Goal: Information Seeking & Learning: Compare options

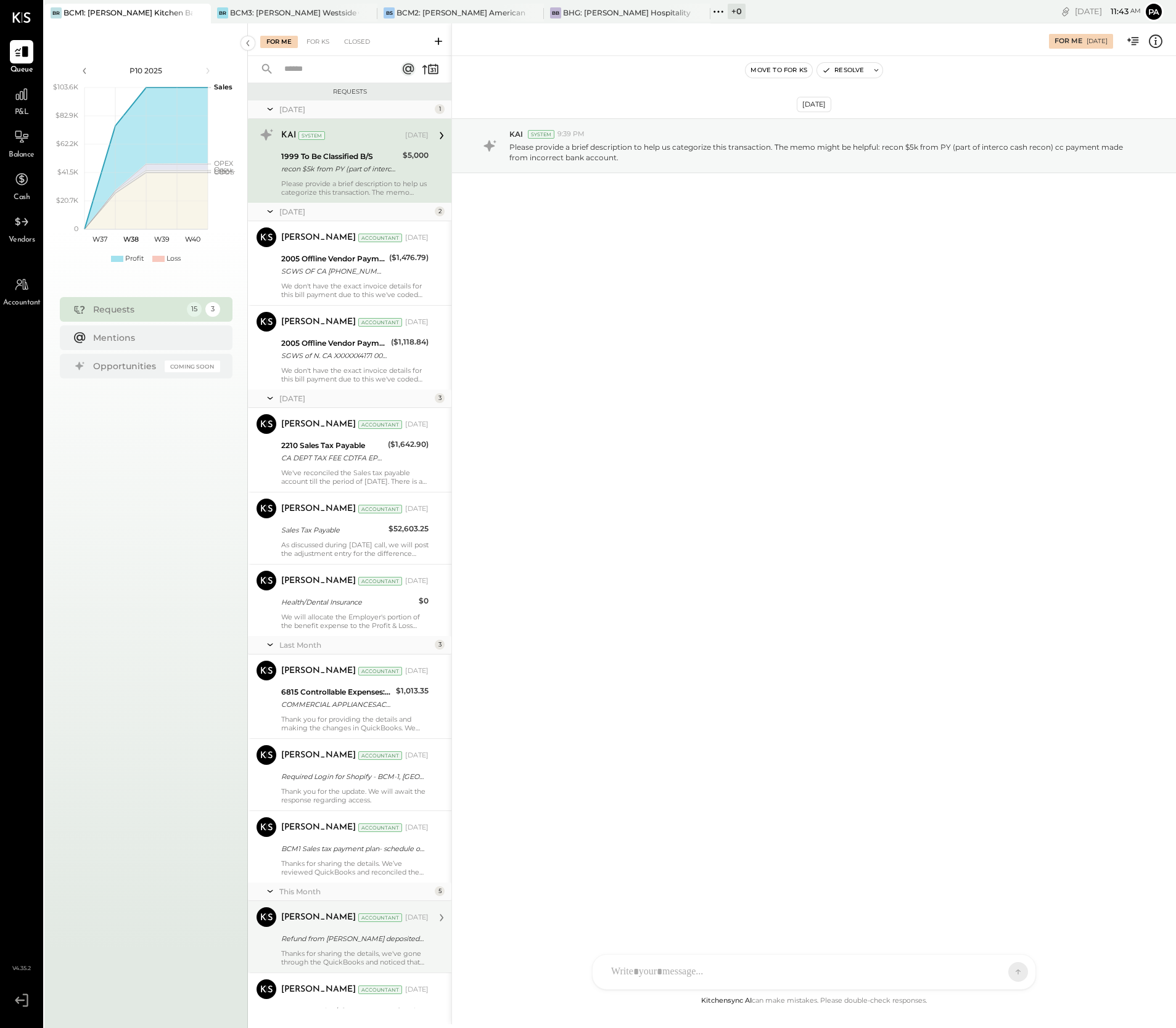
scroll to position [380, 0]
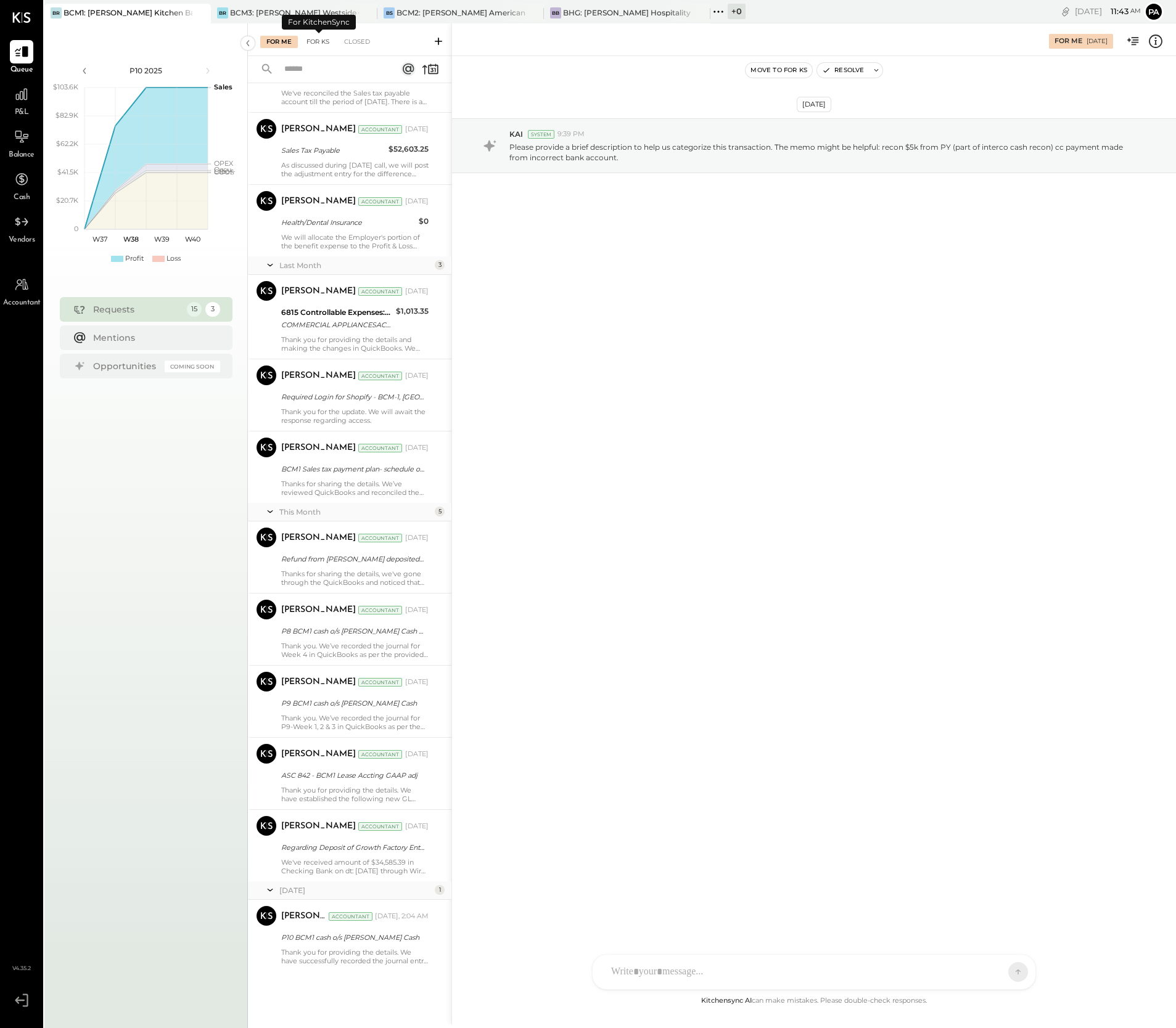
click at [321, 43] on div "For KS" at bounding box center [318, 42] width 35 height 12
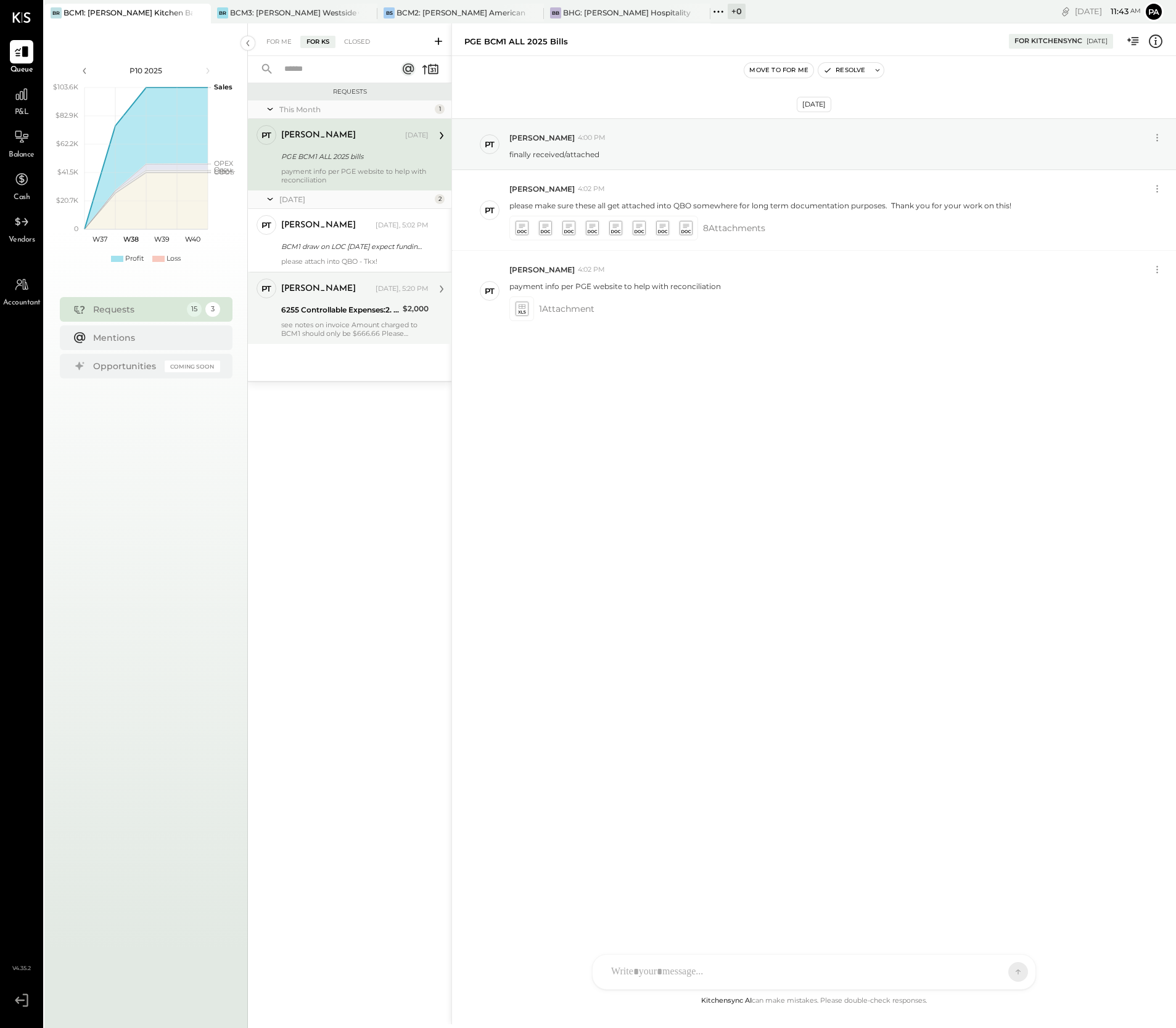
click at [343, 323] on div "see notes on invoice Amount charged to BCM1 should only be $666.66 Please corre…" at bounding box center [355, 329] width 147 height 17
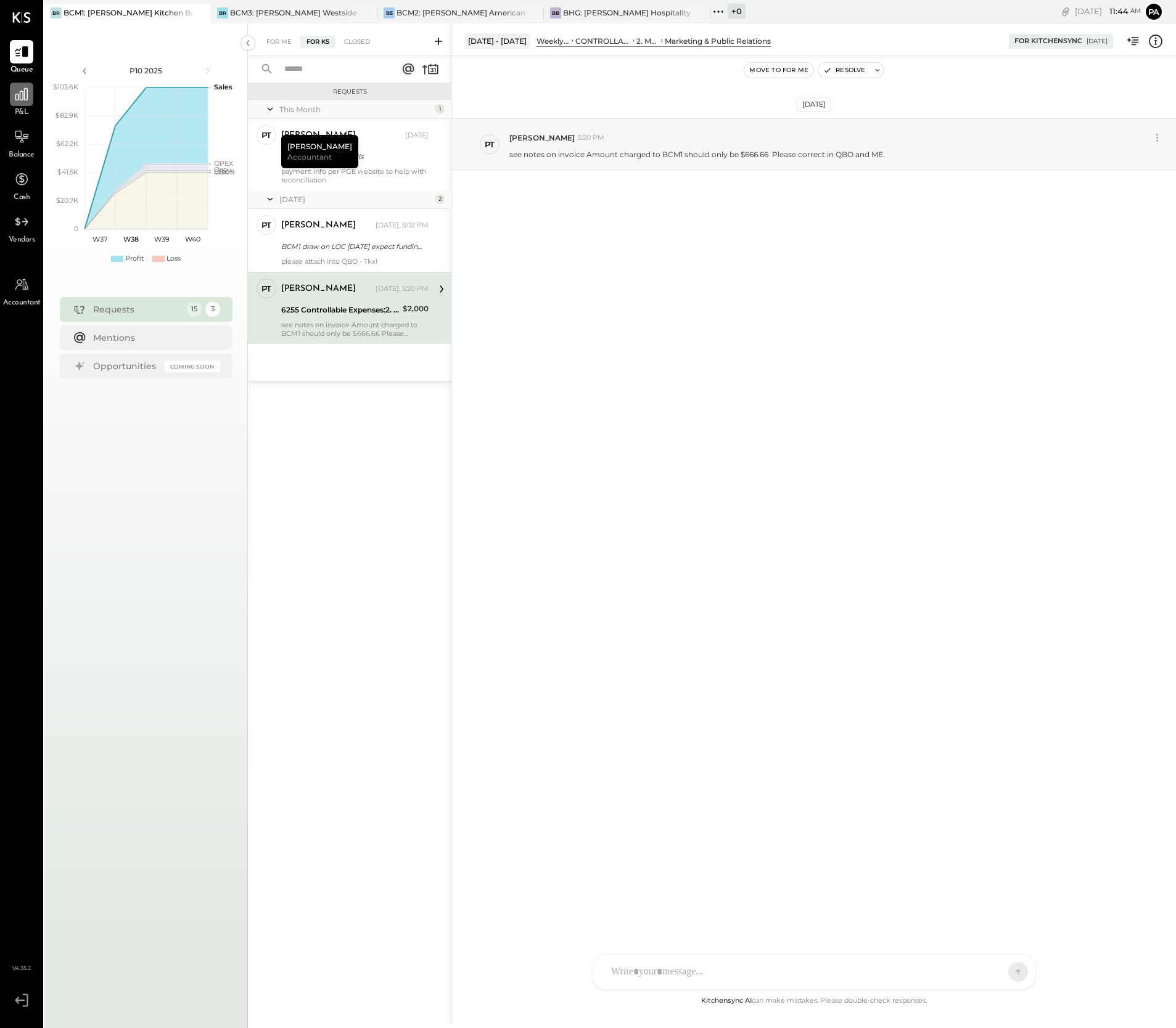
click at [19, 97] on icon at bounding box center [22, 95] width 16 height 16
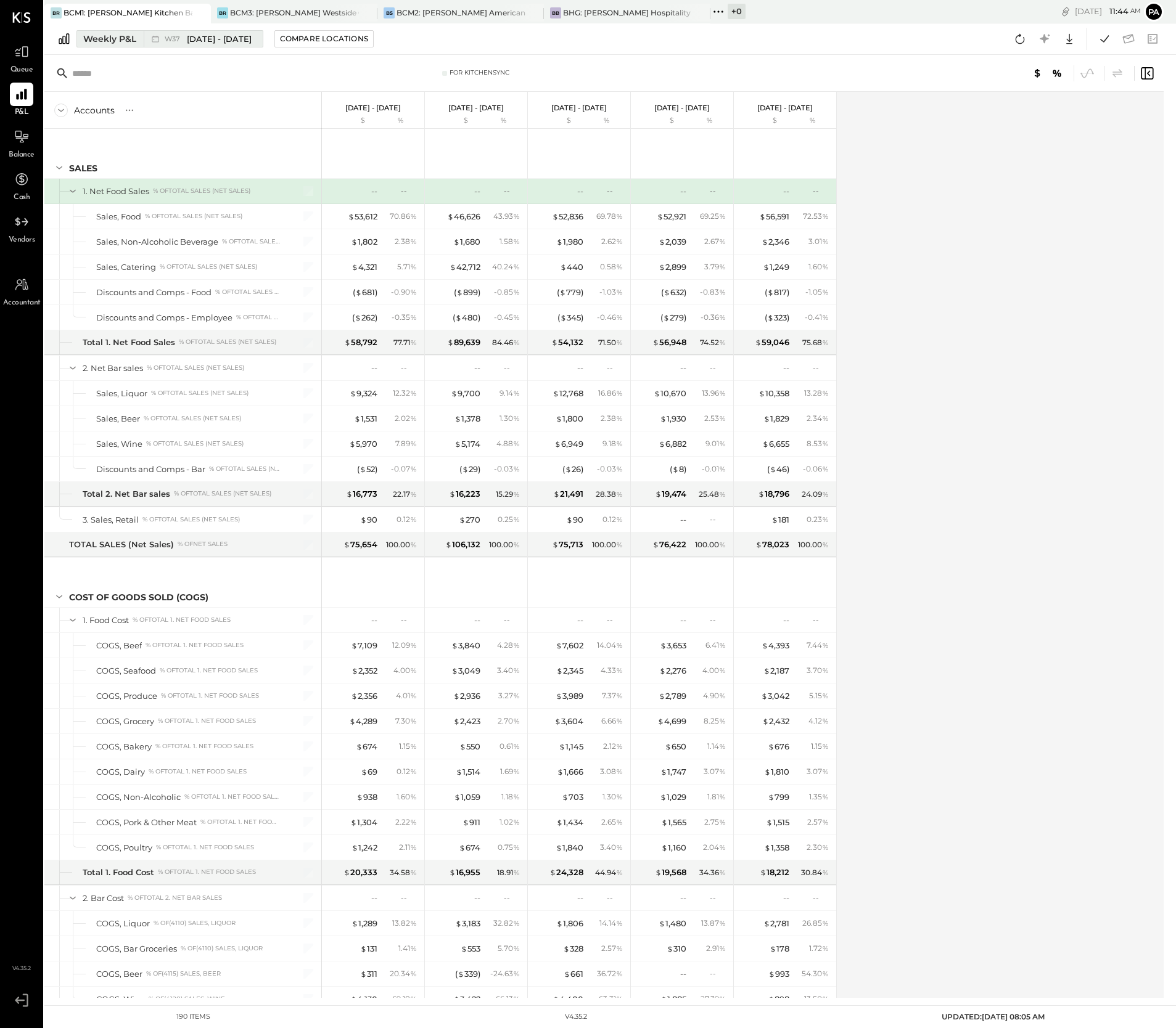
click at [110, 41] on div "Weekly P&L" at bounding box center [110, 39] width 53 height 12
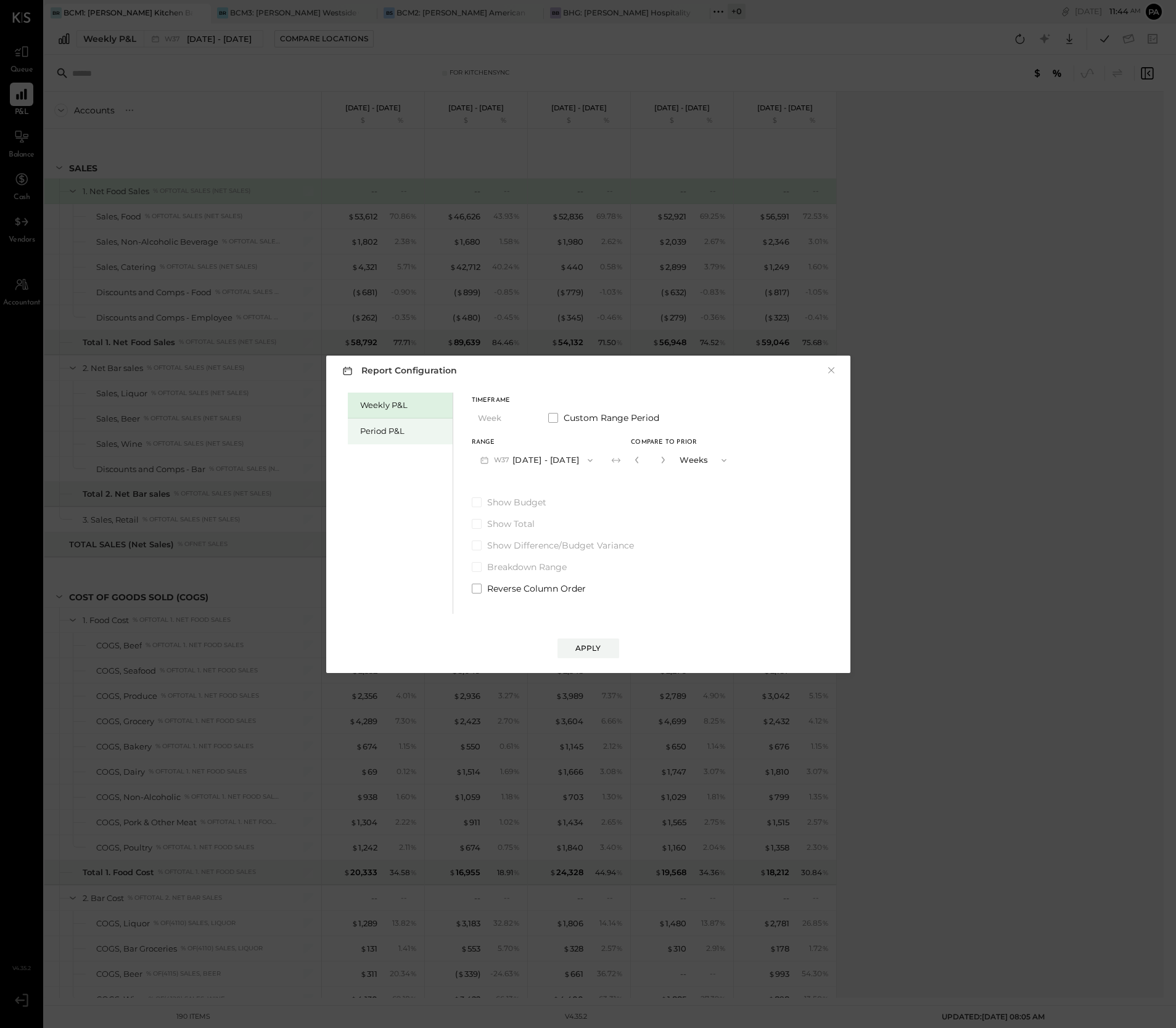
click at [388, 430] on div "Period P&L" at bounding box center [403, 431] width 87 height 12
click at [589, 459] on icon "button" at bounding box center [586, 460] width 5 height 3
click at [527, 538] on span "[DATE] - [DATE]" at bounding box center [526, 541] width 59 height 11
click at [634, 464] on div "Compare" at bounding box center [634, 462] width 40 height 11
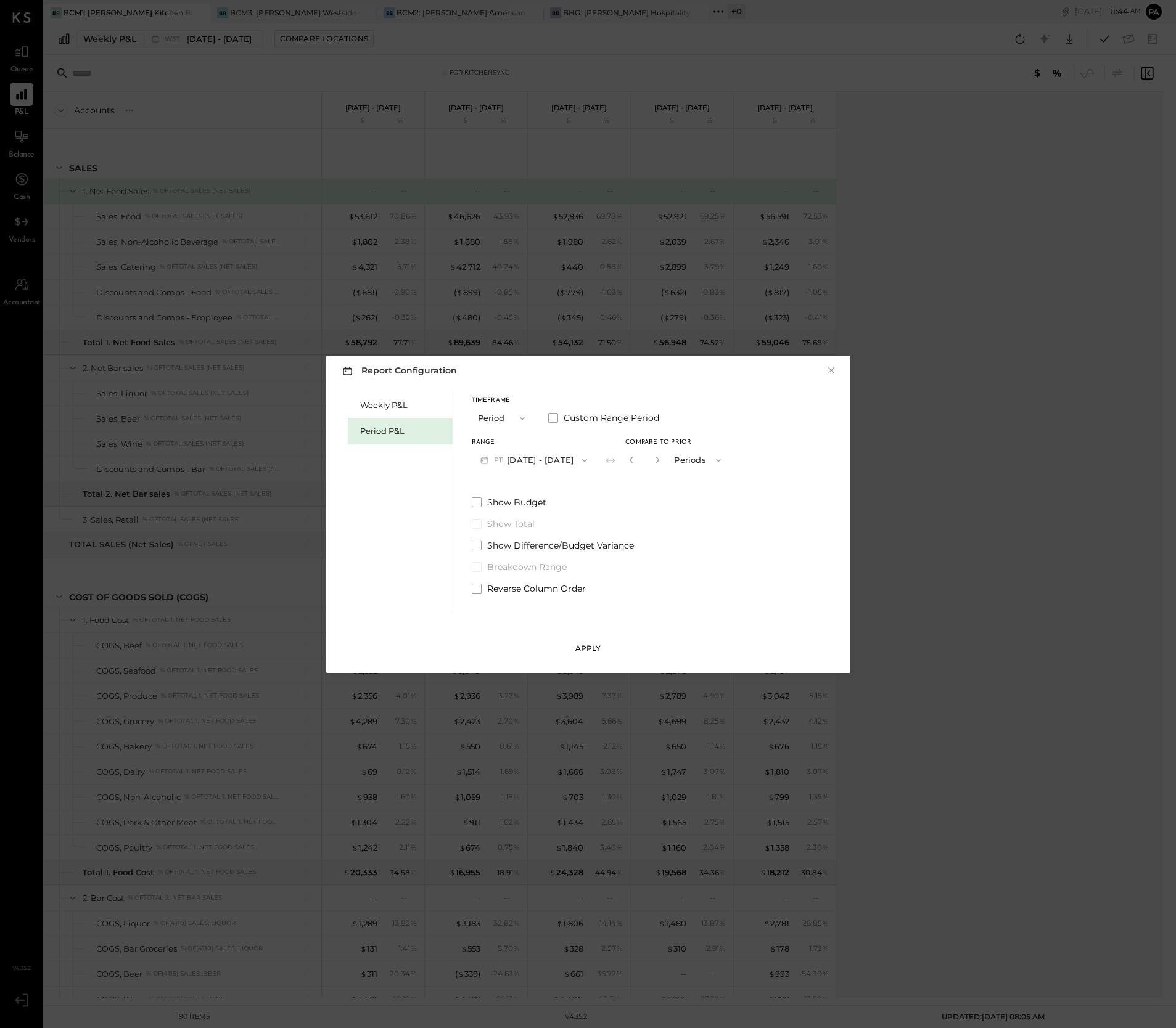
click at [574, 647] on button "Apply" at bounding box center [588, 648] width 62 height 20
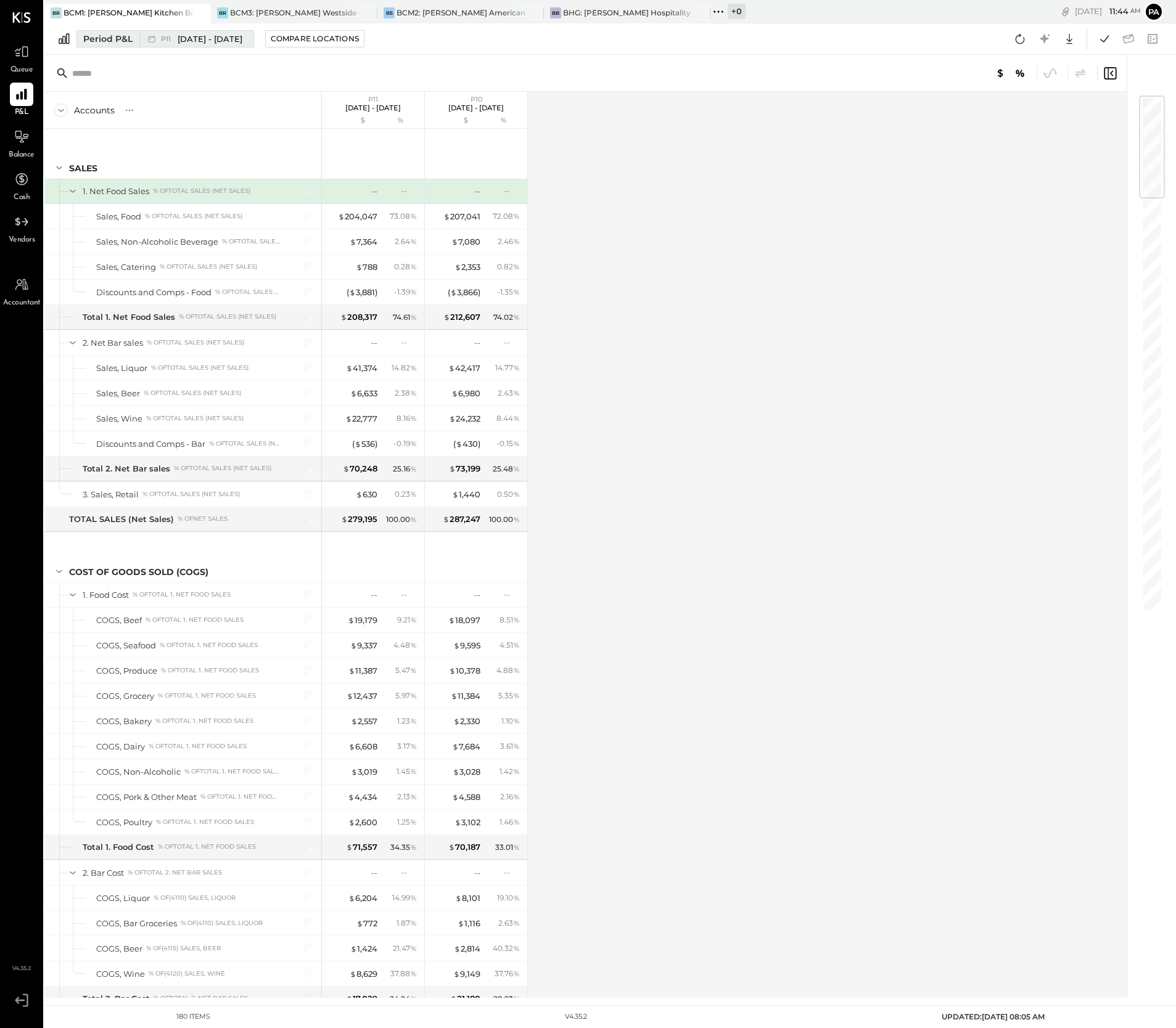
click at [216, 39] on span "[DATE] - [DATE]" at bounding box center [210, 39] width 65 height 12
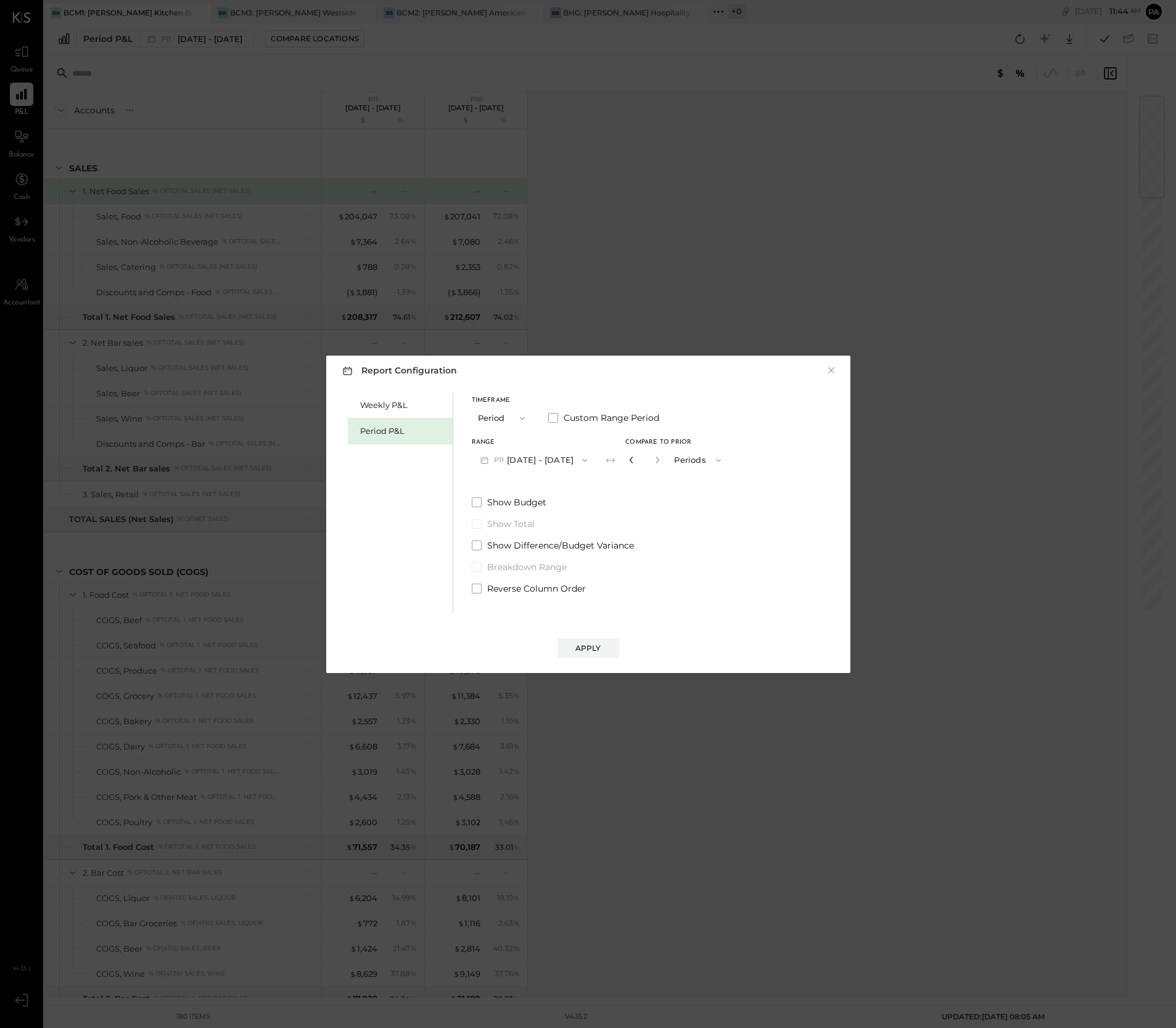
click at [628, 459] on icon "button" at bounding box center [631, 460] width 7 height 7
click at [637, 461] on div "Compare" at bounding box center [634, 462] width 40 height 11
click at [591, 648] on div "Apply" at bounding box center [588, 648] width 26 height 11
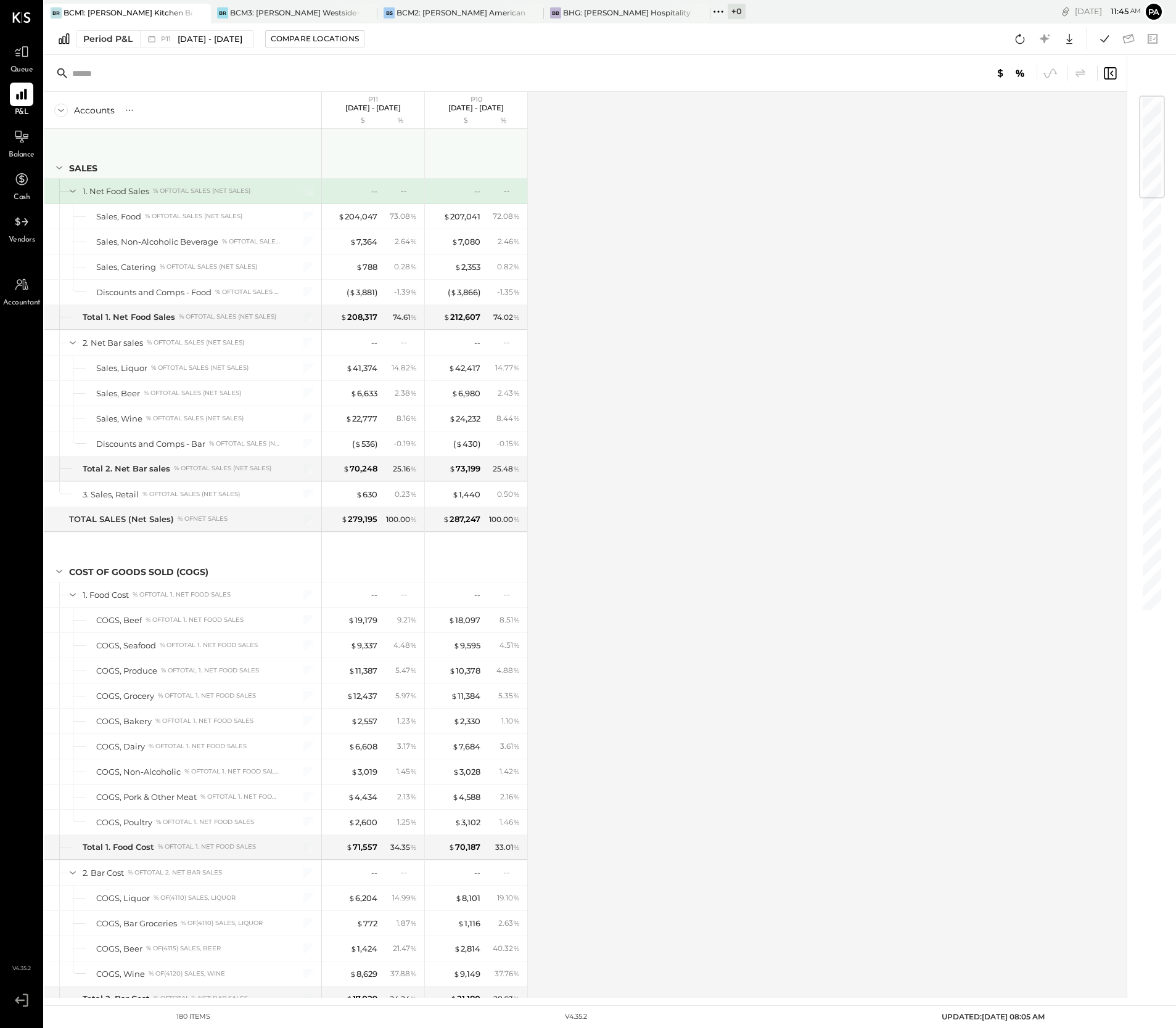
click at [59, 168] on icon at bounding box center [59, 168] width 6 height 3
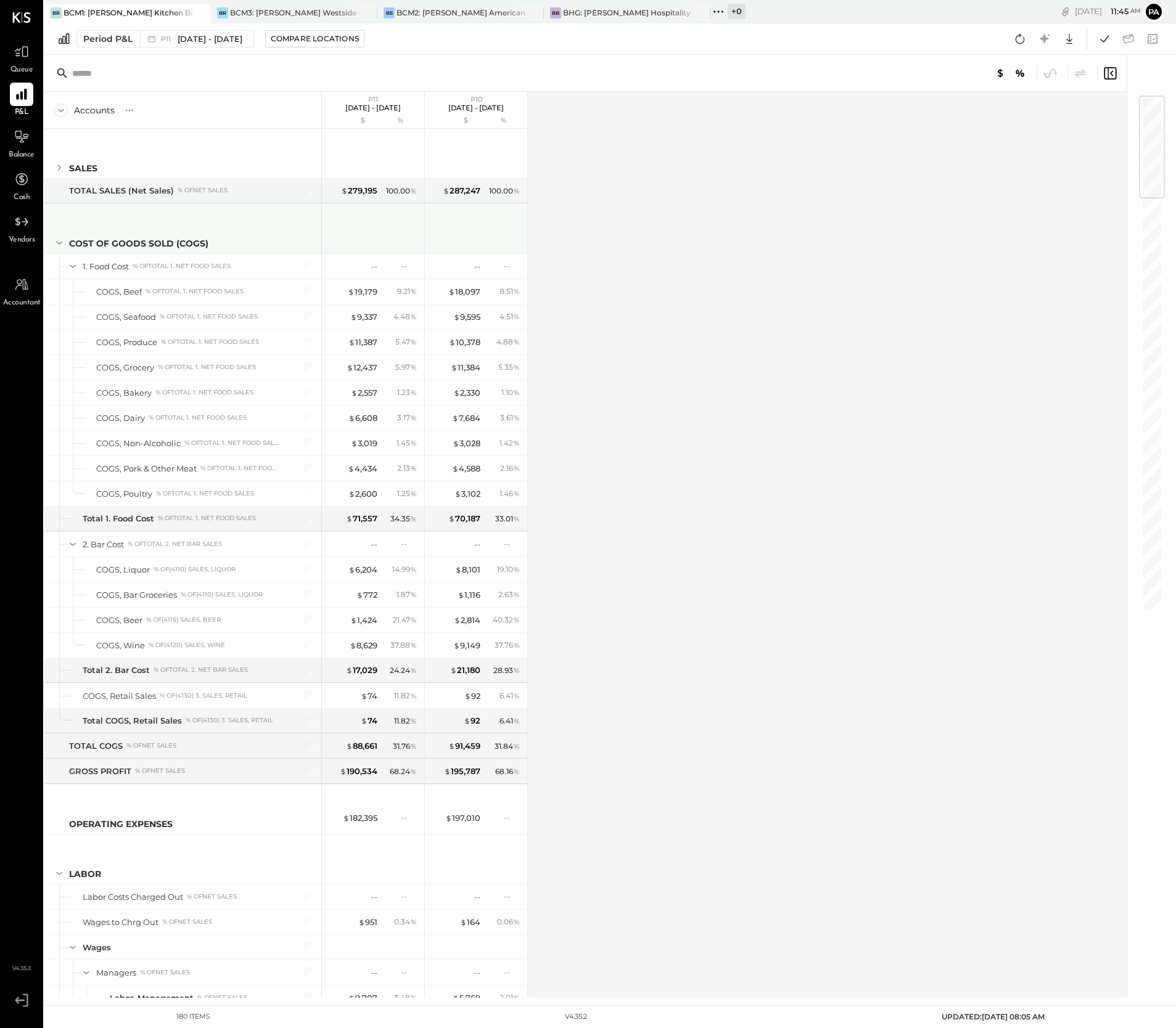
click at [59, 244] on icon at bounding box center [59, 243] width 14 height 14
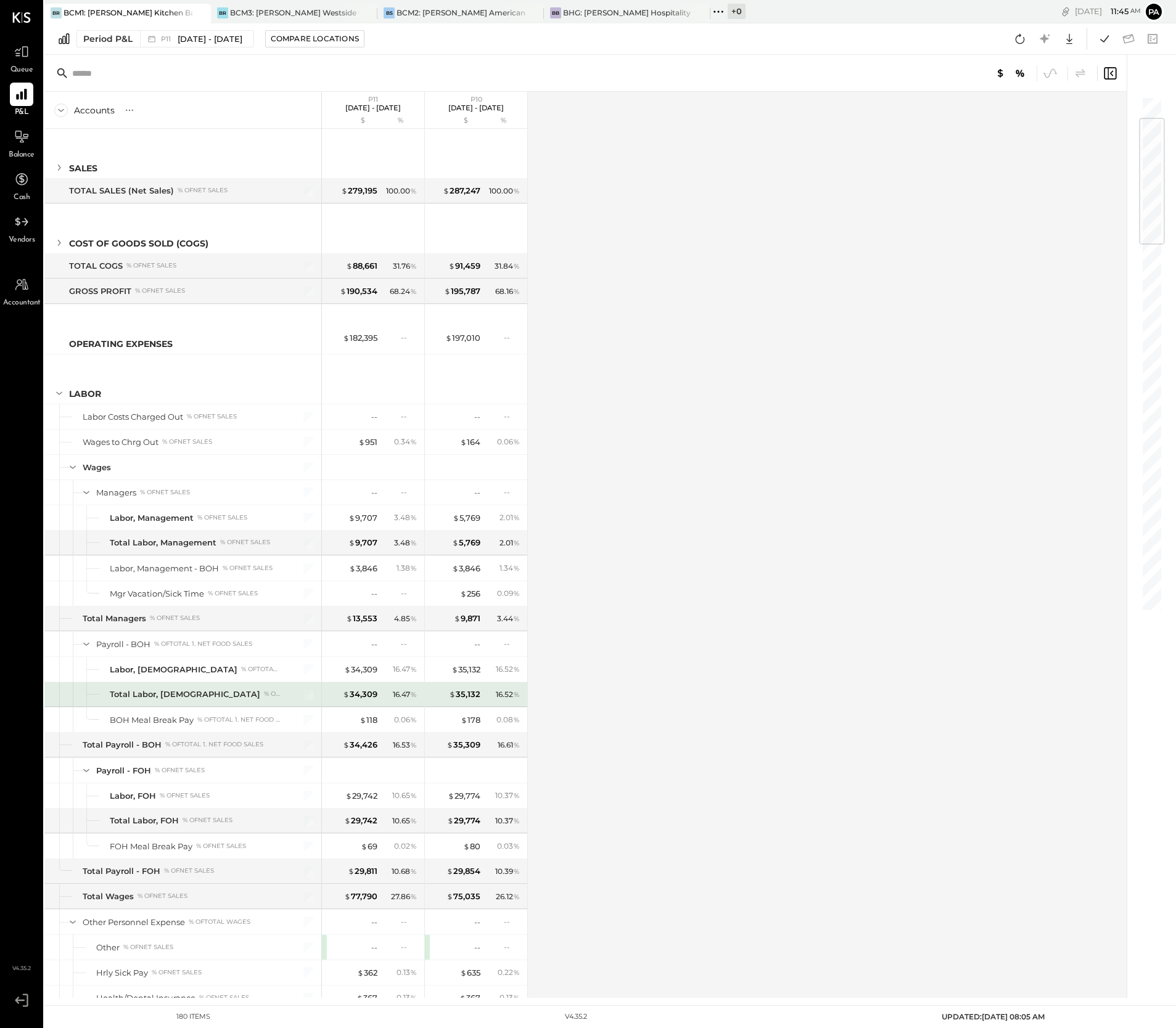
scroll to position [385, 0]
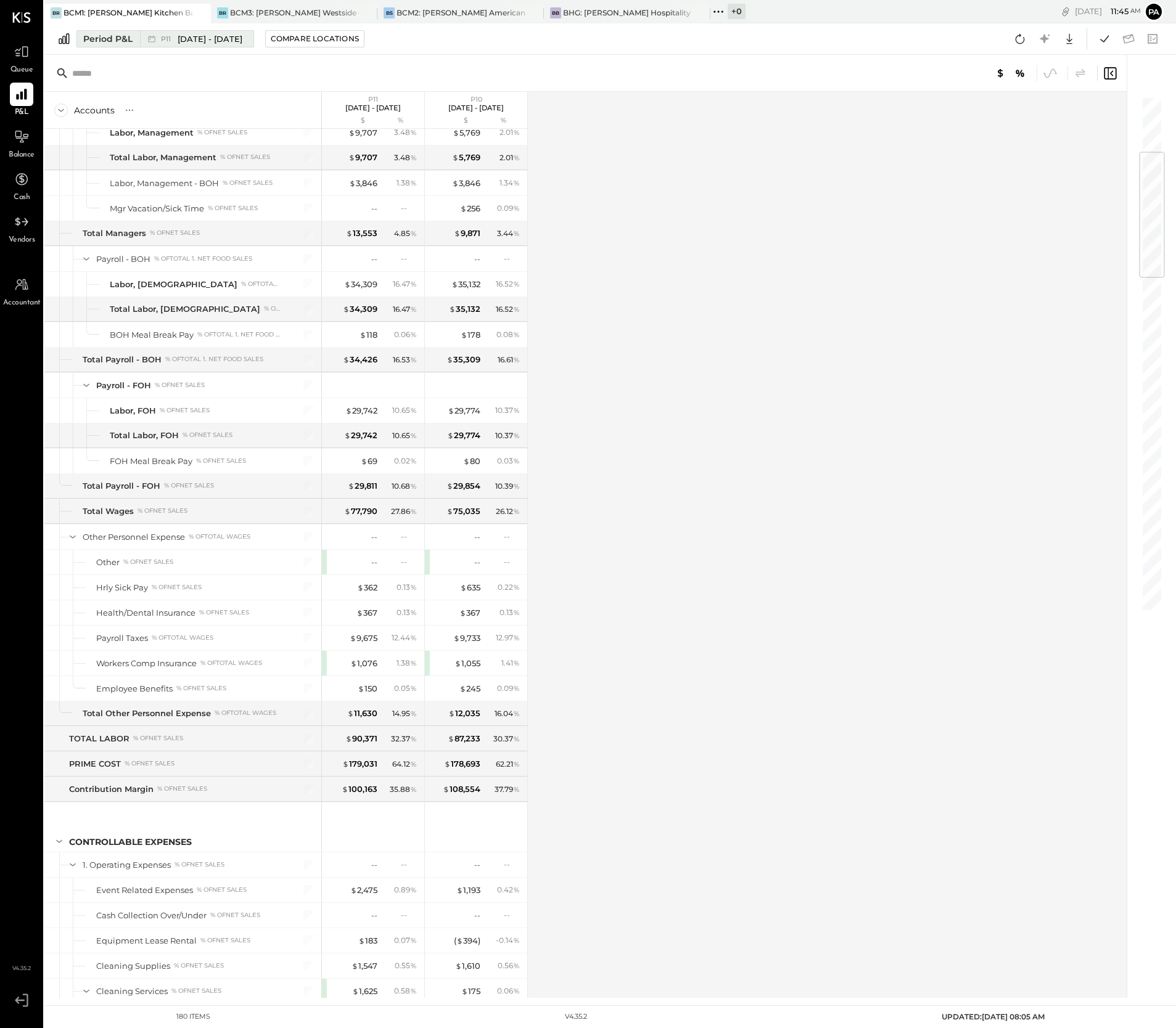
click at [221, 41] on span "[DATE] - [DATE]" at bounding box center [210, 39] width 65 height 12
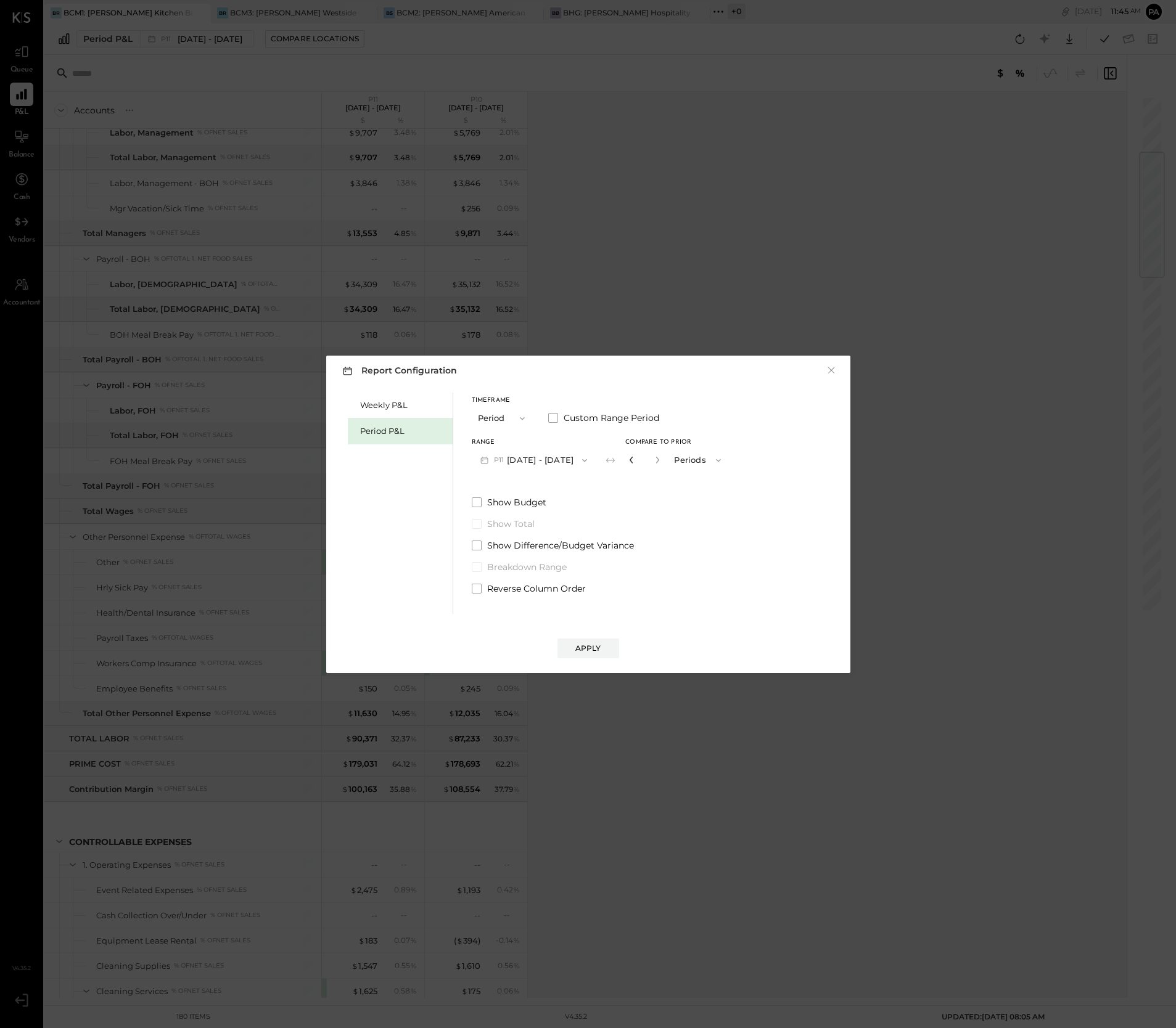
click at [629, 461] on icon "button" at bounding box center [631, 460] width 3 height 7
click at [597, 649] on div "Apply" at bounding box center [588, 648] width 26 height 11
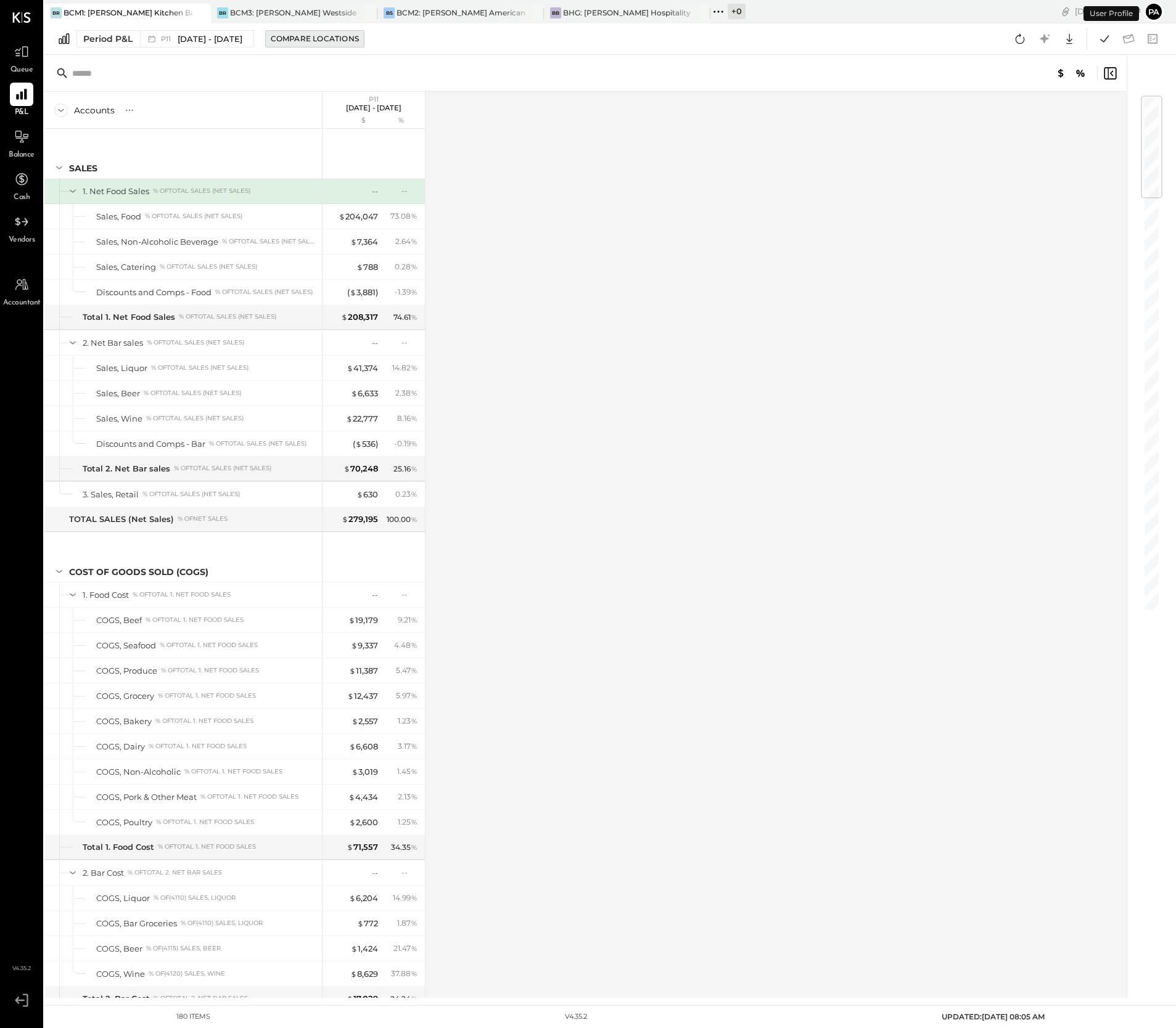
click at [321, 35] on div "Compare Locations" at bounding box center [315, 38] width 88 height 11
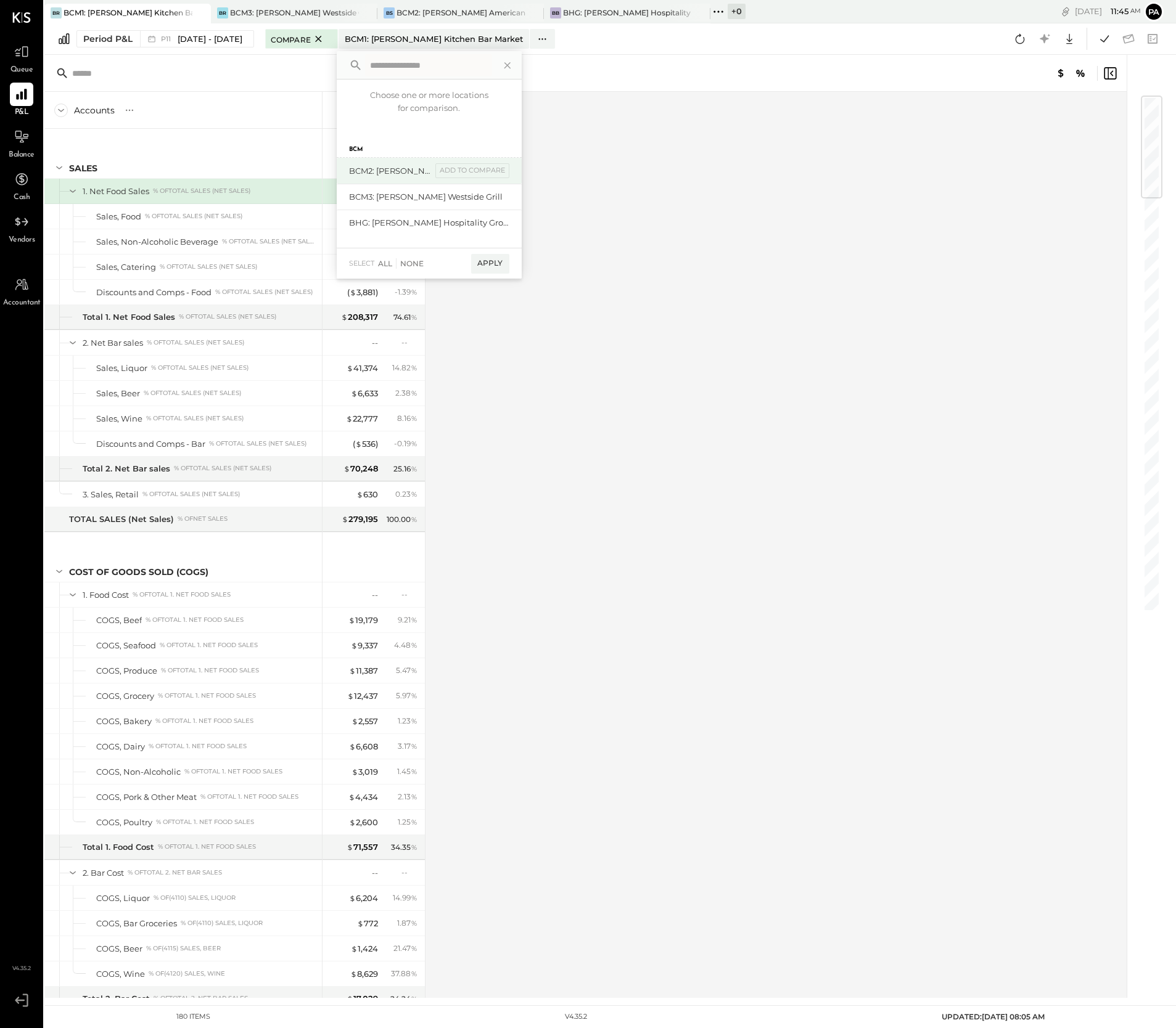
click at [399, 171] on div "BCM2: [PERSON_NAME] American Cooking" at bounding box center [390, 171] width 83 height 12
click at [493, 169] on div "add to compare" at bounding box center [472, 171] width 74 height 15
click at [0, 0] on div "add to compare" at bounding box center [0, 0] width 0 height 0
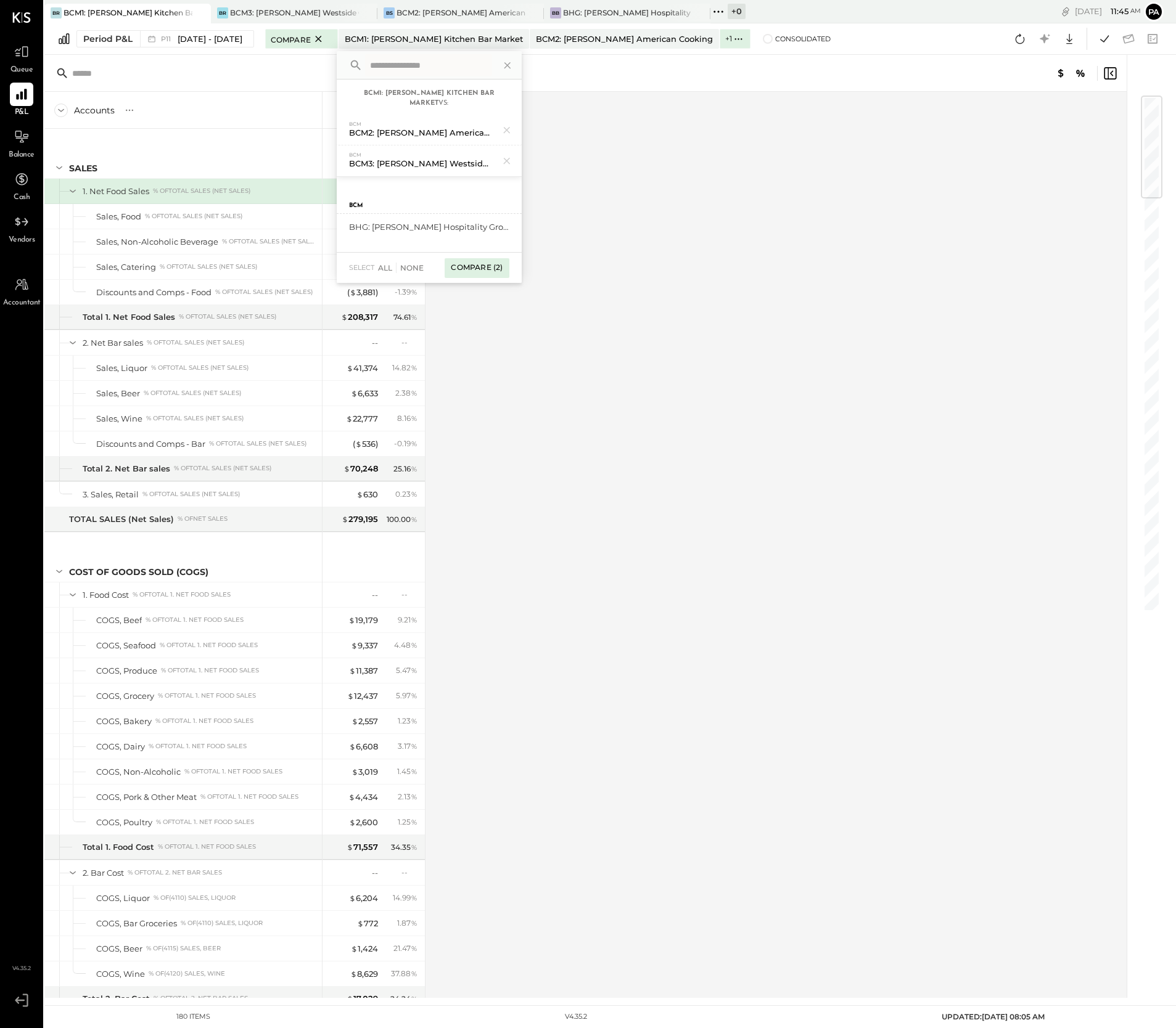
click at [471, 266] on div "Compare (2)" at bounding box center [477, 268] width 64 height 20
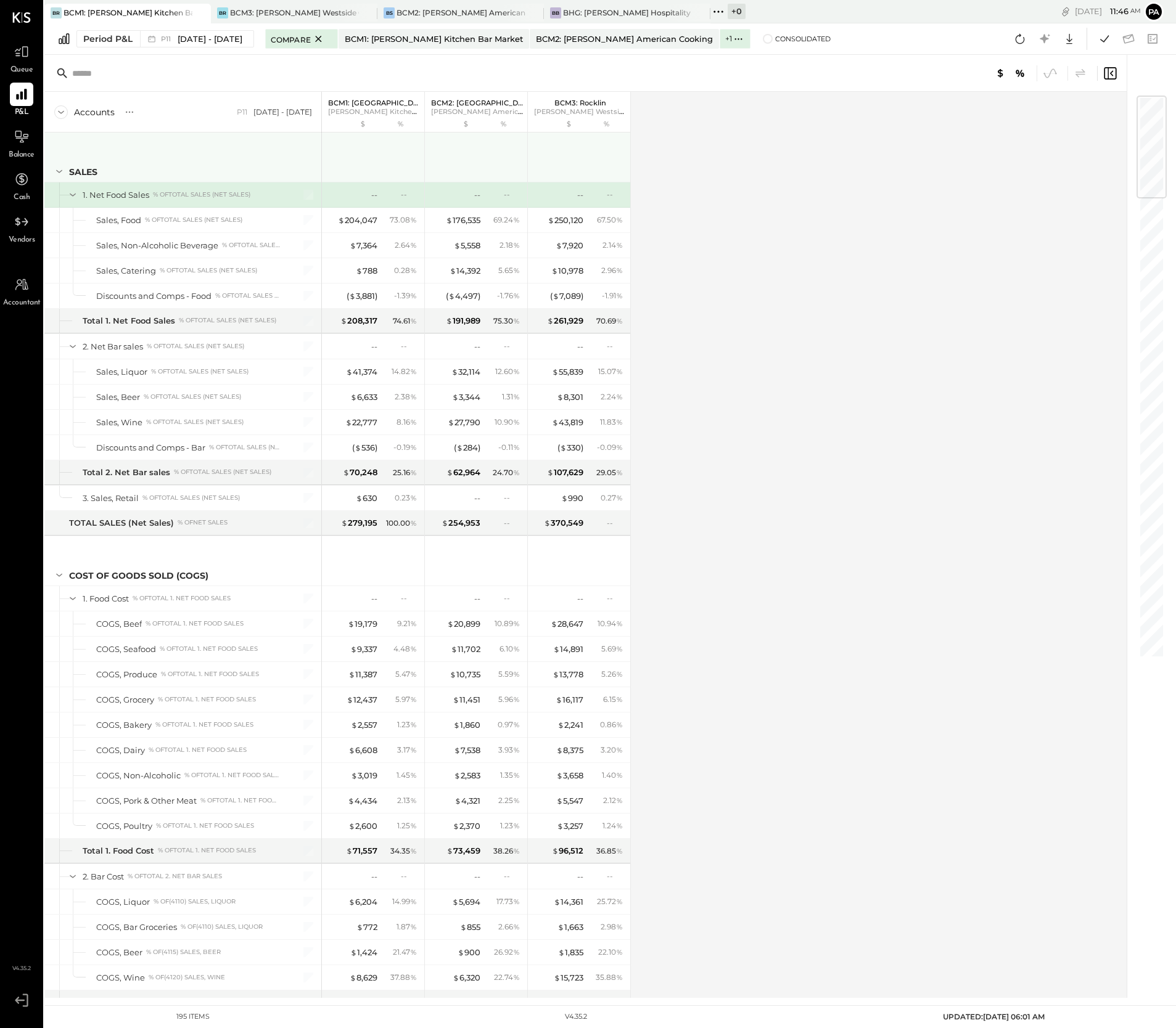
click at [61, 171] on icon at bounding box center [59, 171] width 6 height 3
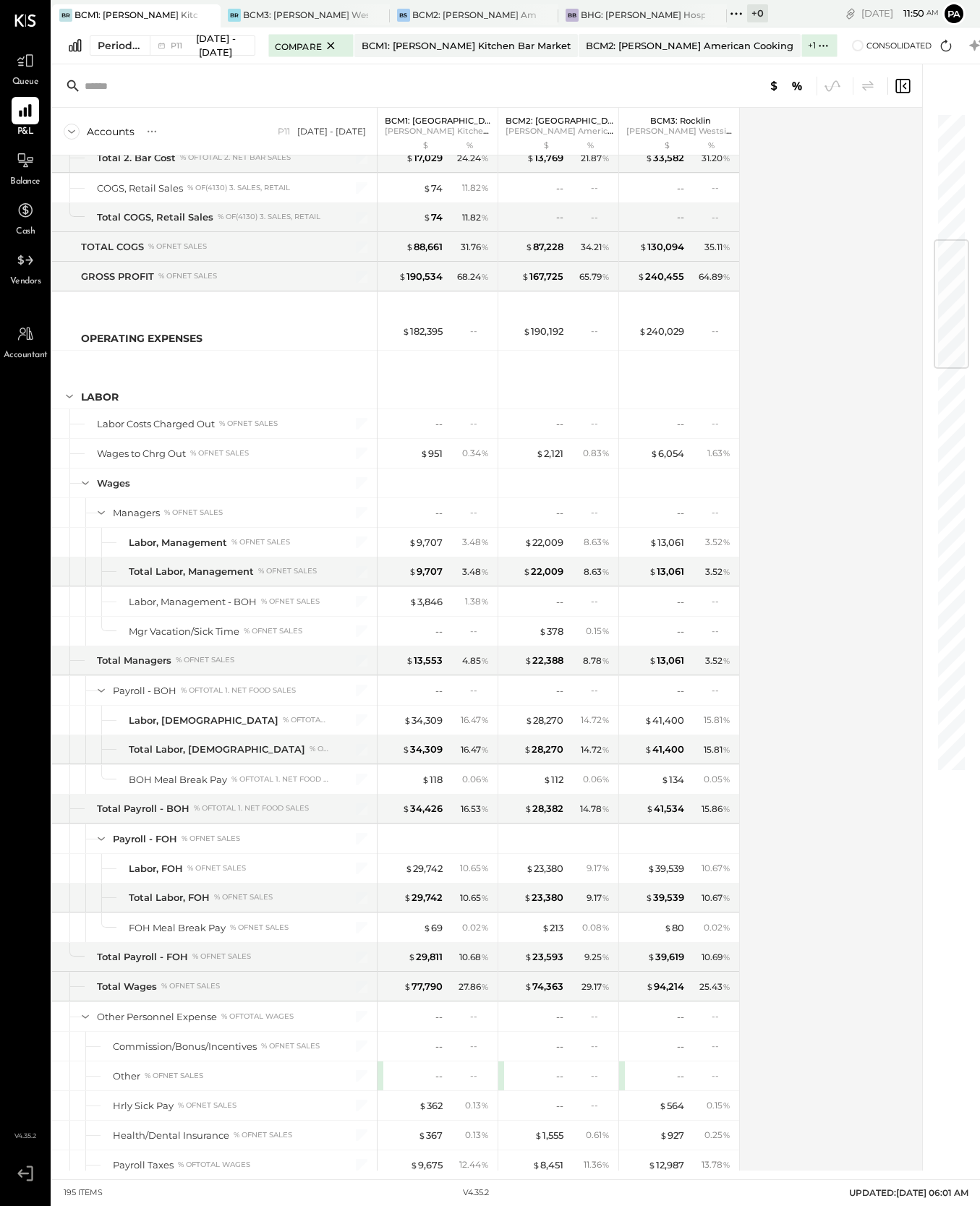
scroll to position [1085, 0]
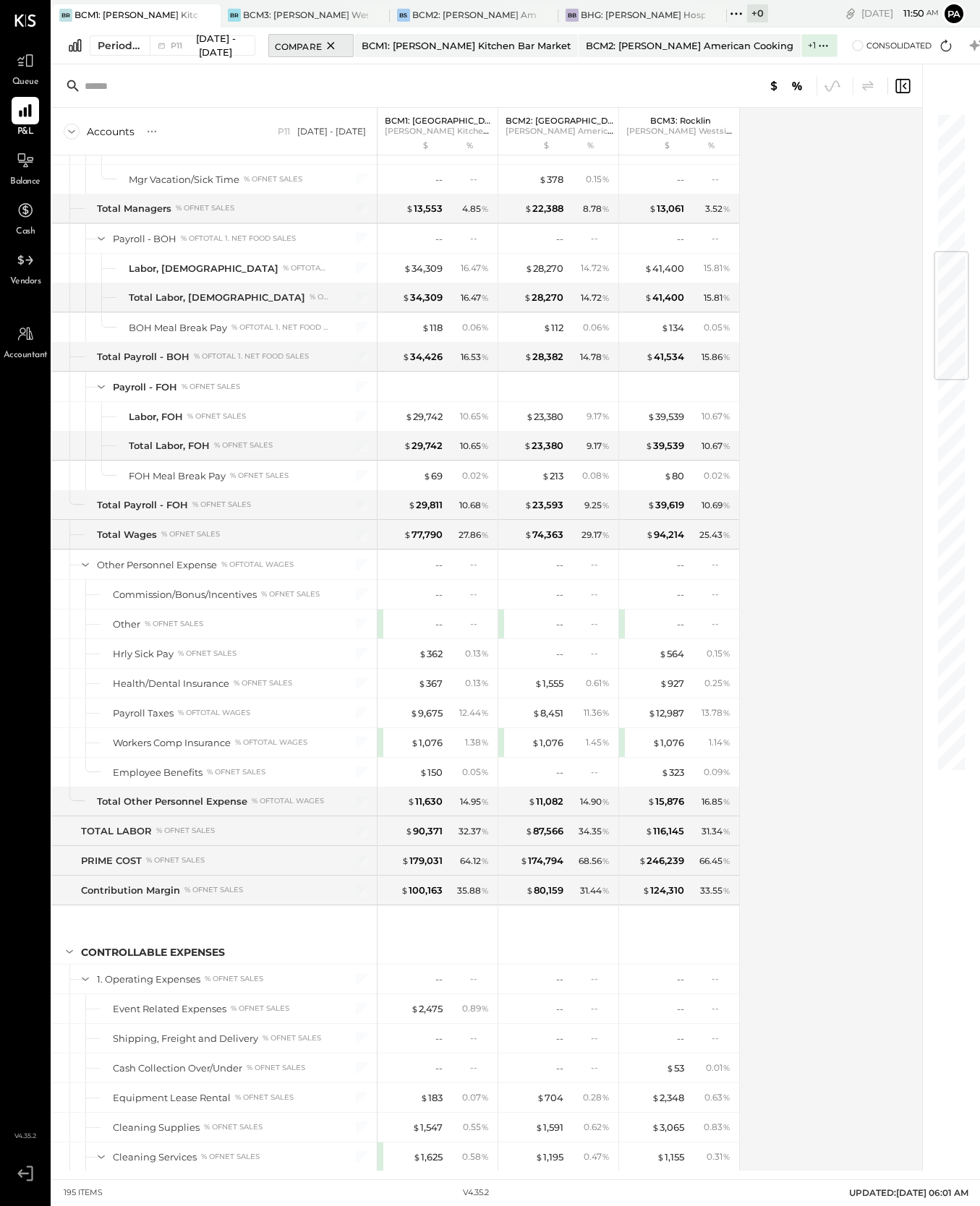
click at [326, 44] on icon at bounding box center [331, 46] width 18 height 17
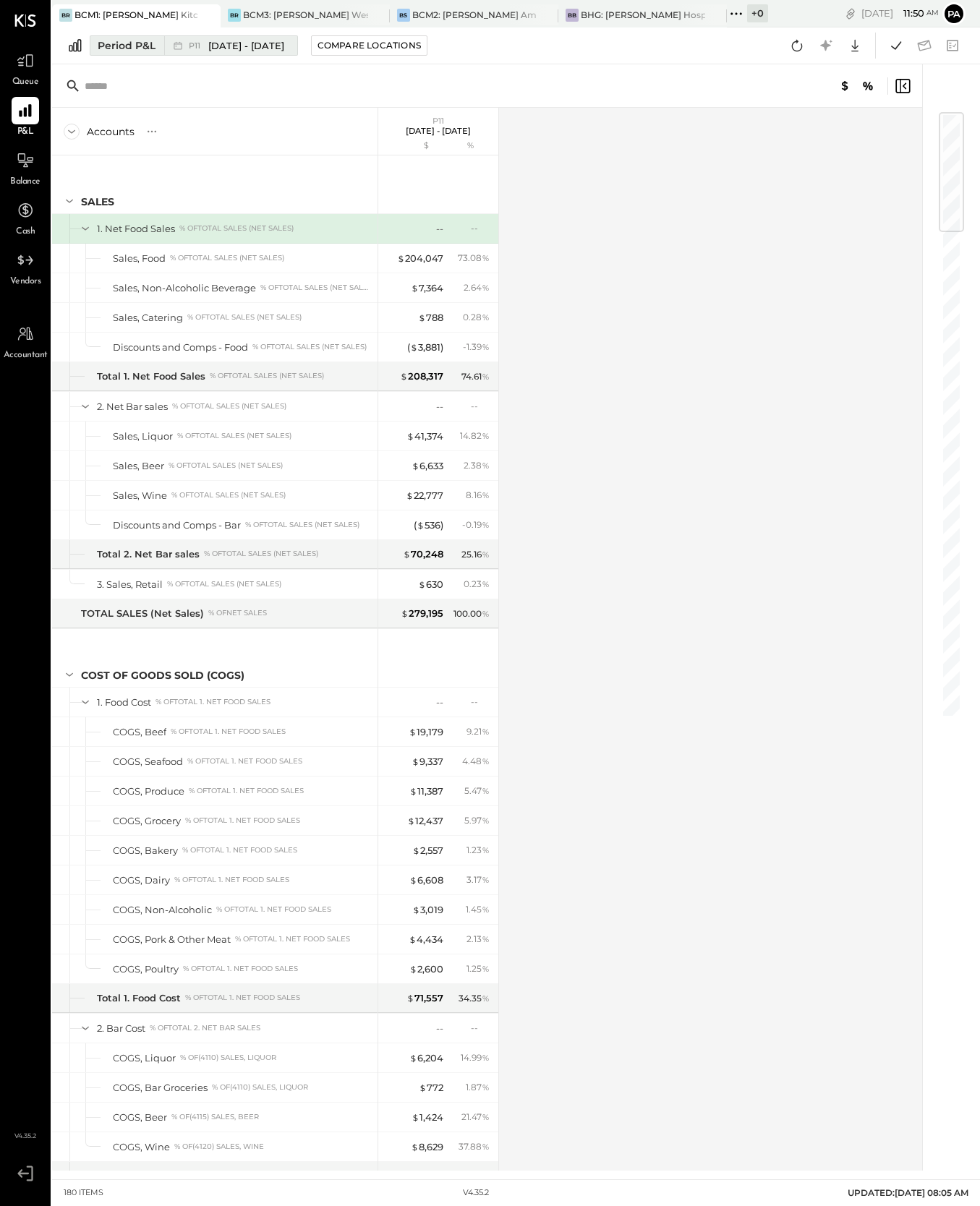
click at [243, 41] on span "[DATE] - [DATE]" at bounding box center [246, 46] width 76 height 14
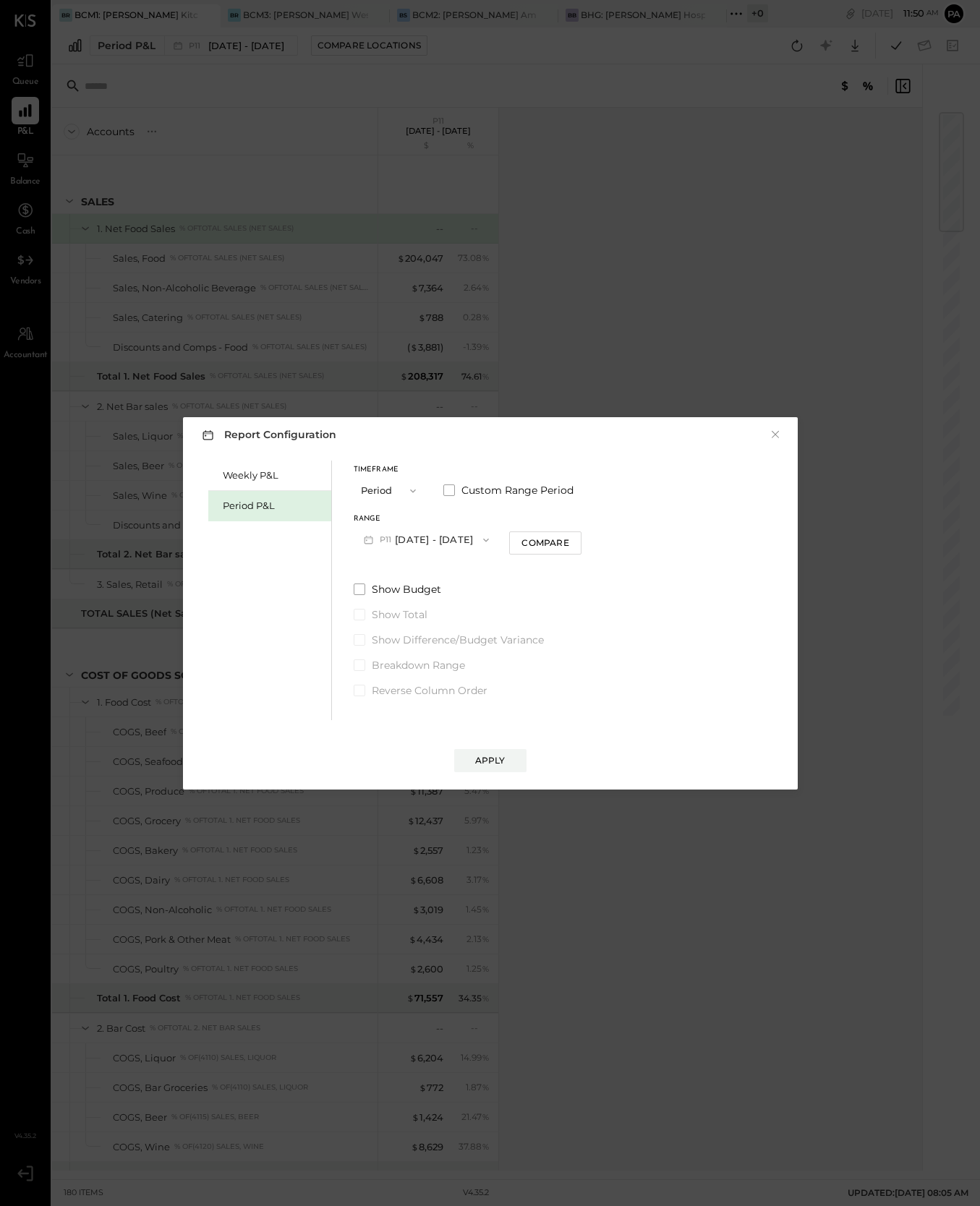
click at [482, 541] on icon "button" at bounding box center [486, 540] width 12 height 12
click at [394, 540] on span "[DATE] - [DATE]" at bounding box center [419, 541] width 69 height 12
click at [556, 542] on div "Compare" at bounding box center [547, 542] width 47 height 12
click at [498, 760] on div "Apply" at bounding box center [490, 760] width 30 height 12
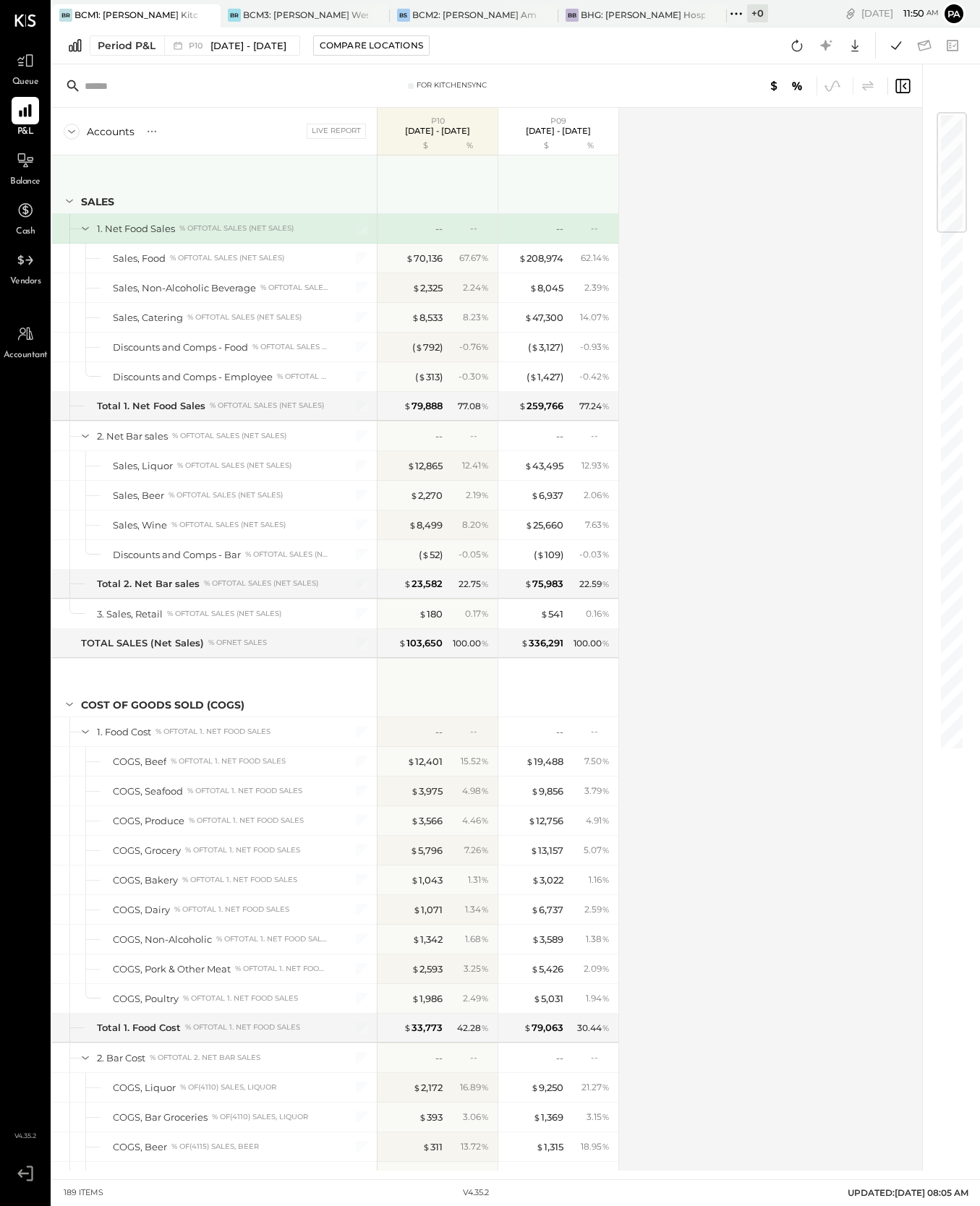
click at [67, 200] on icon at bounding box center [70, 201] width 7 height 4
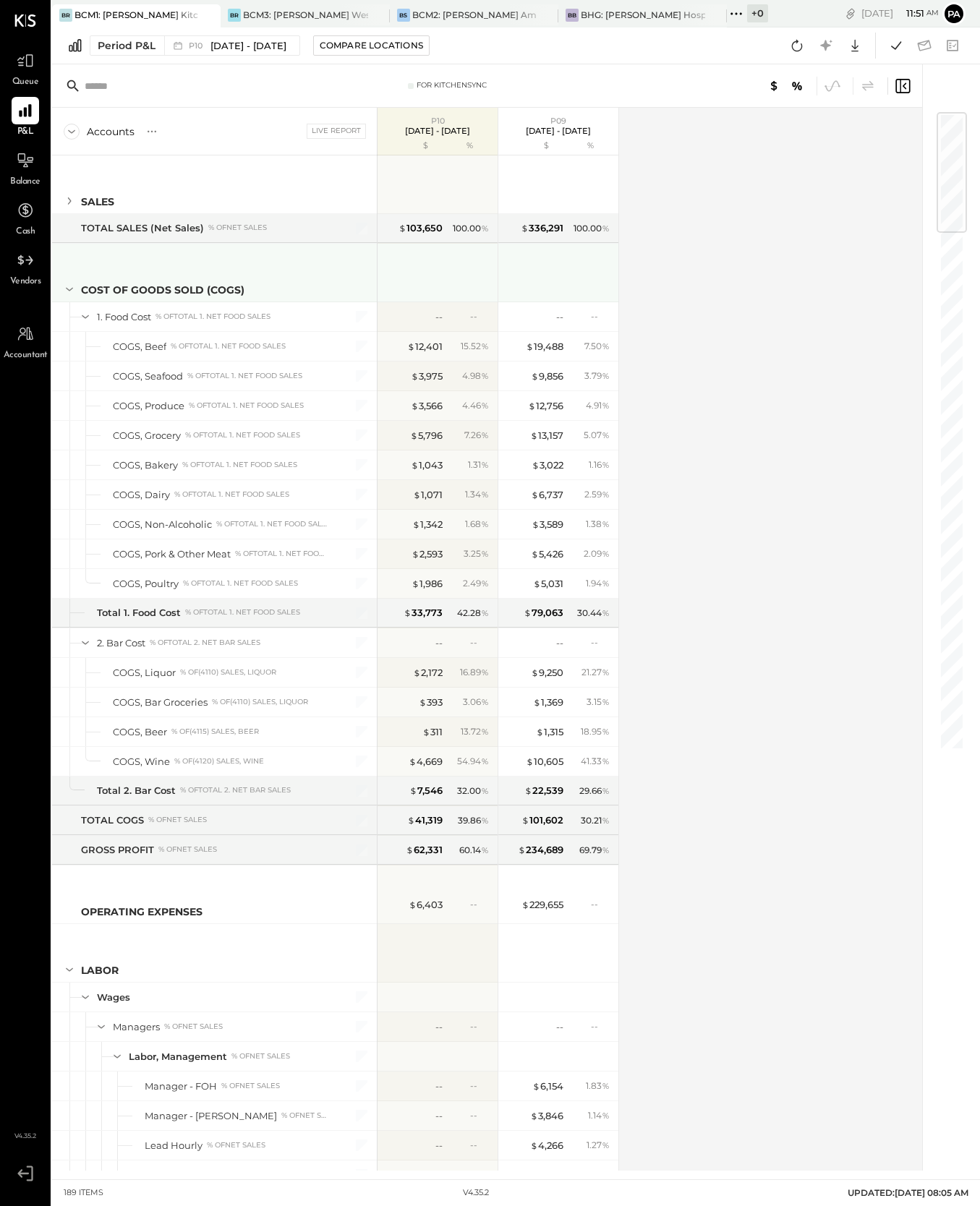
click at [71, 291] on icon at bounding box center [70, 289] width 16 height 16
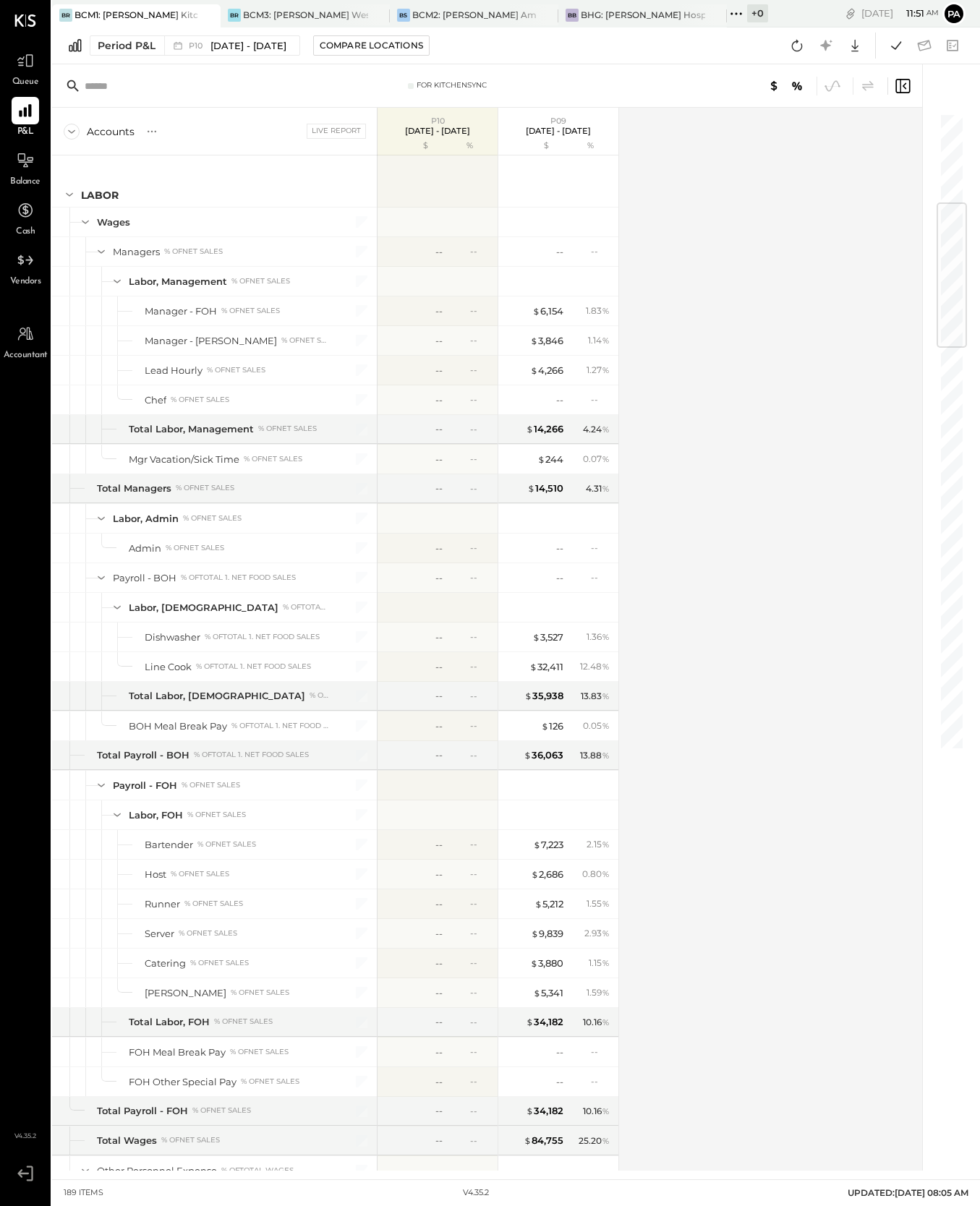
scroll to position [633, 0]
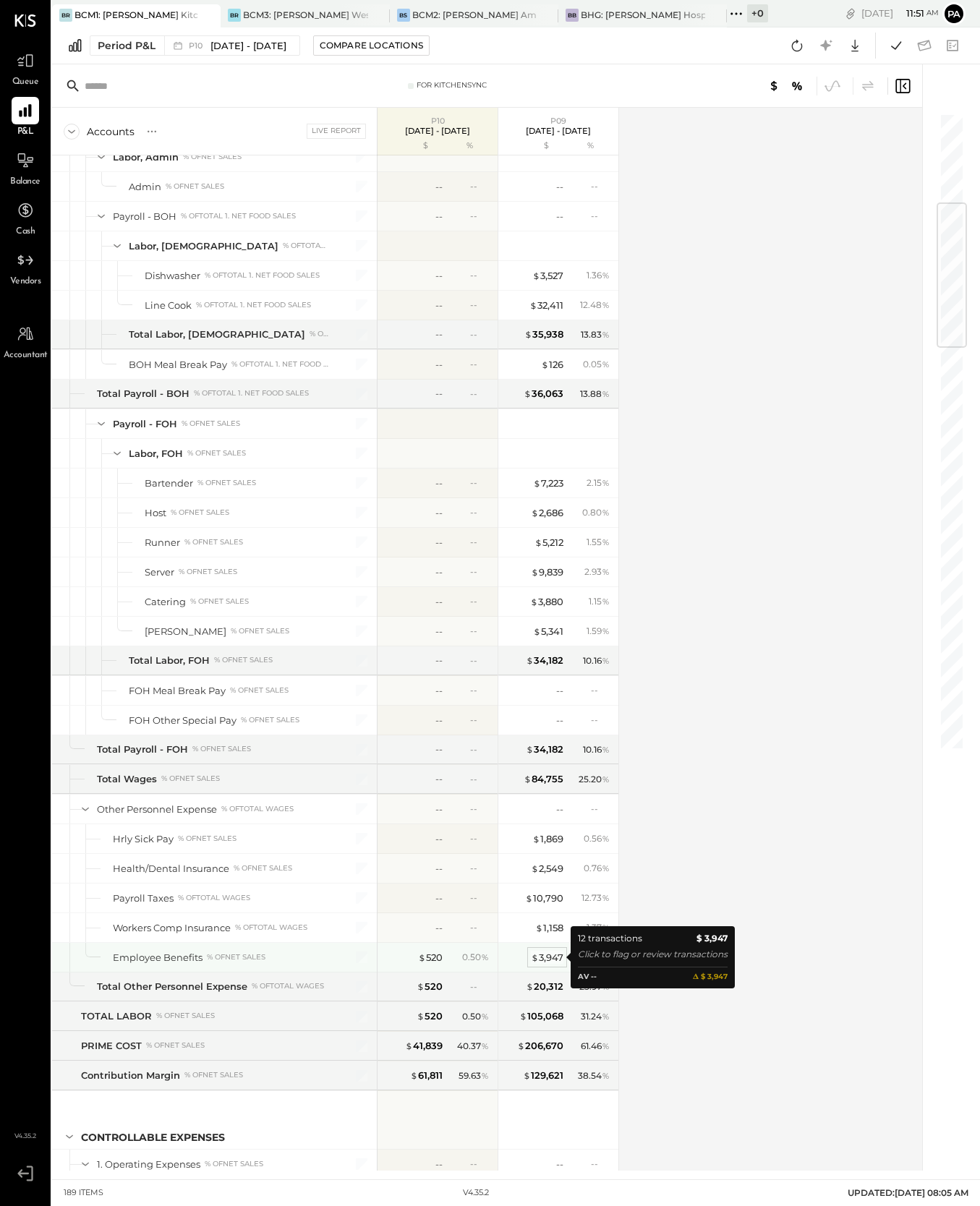
click at [553, 956] on div "$ 3,947" at bounding box center [547, 957] width 33 height 14
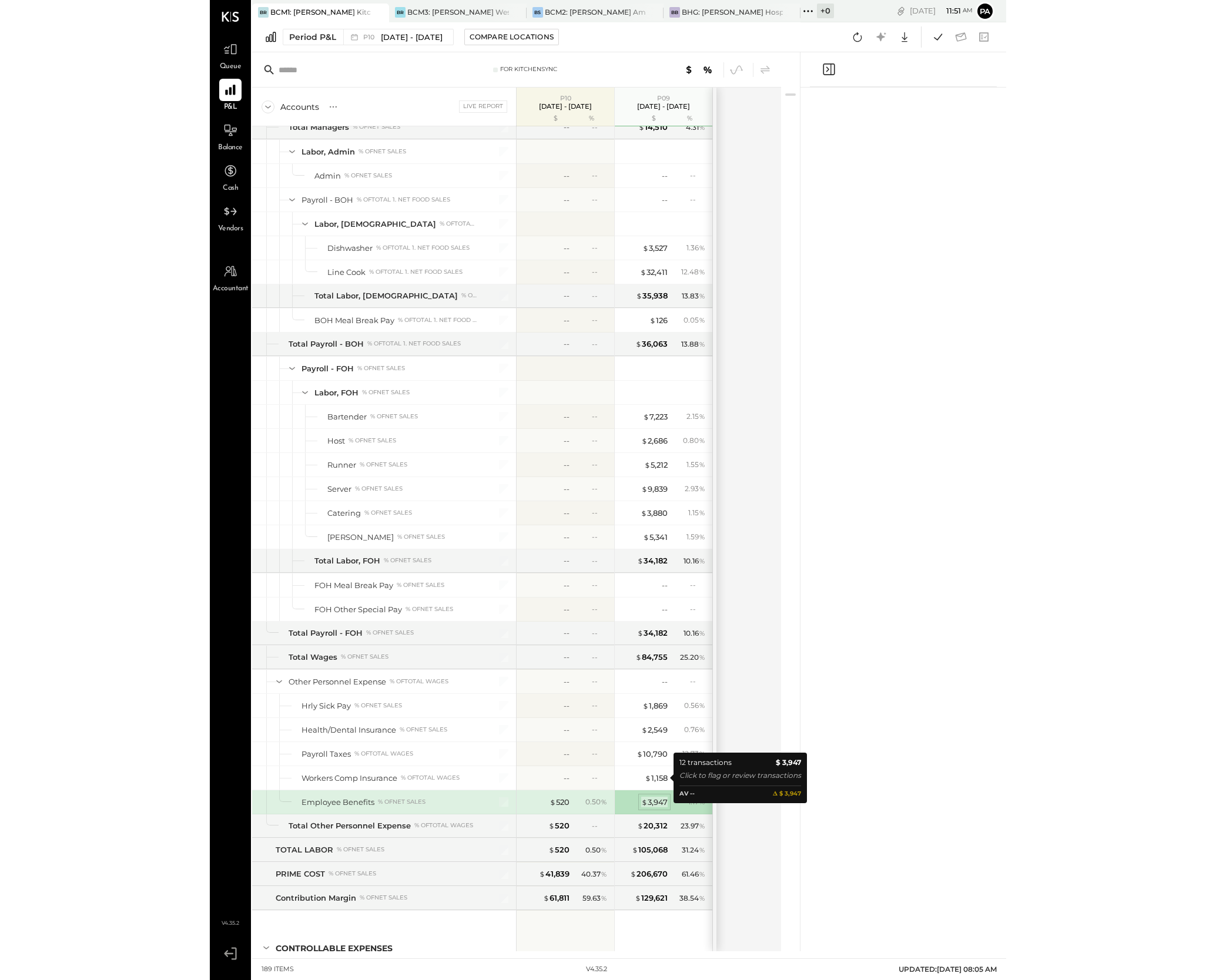
scroll to position [538, 0]
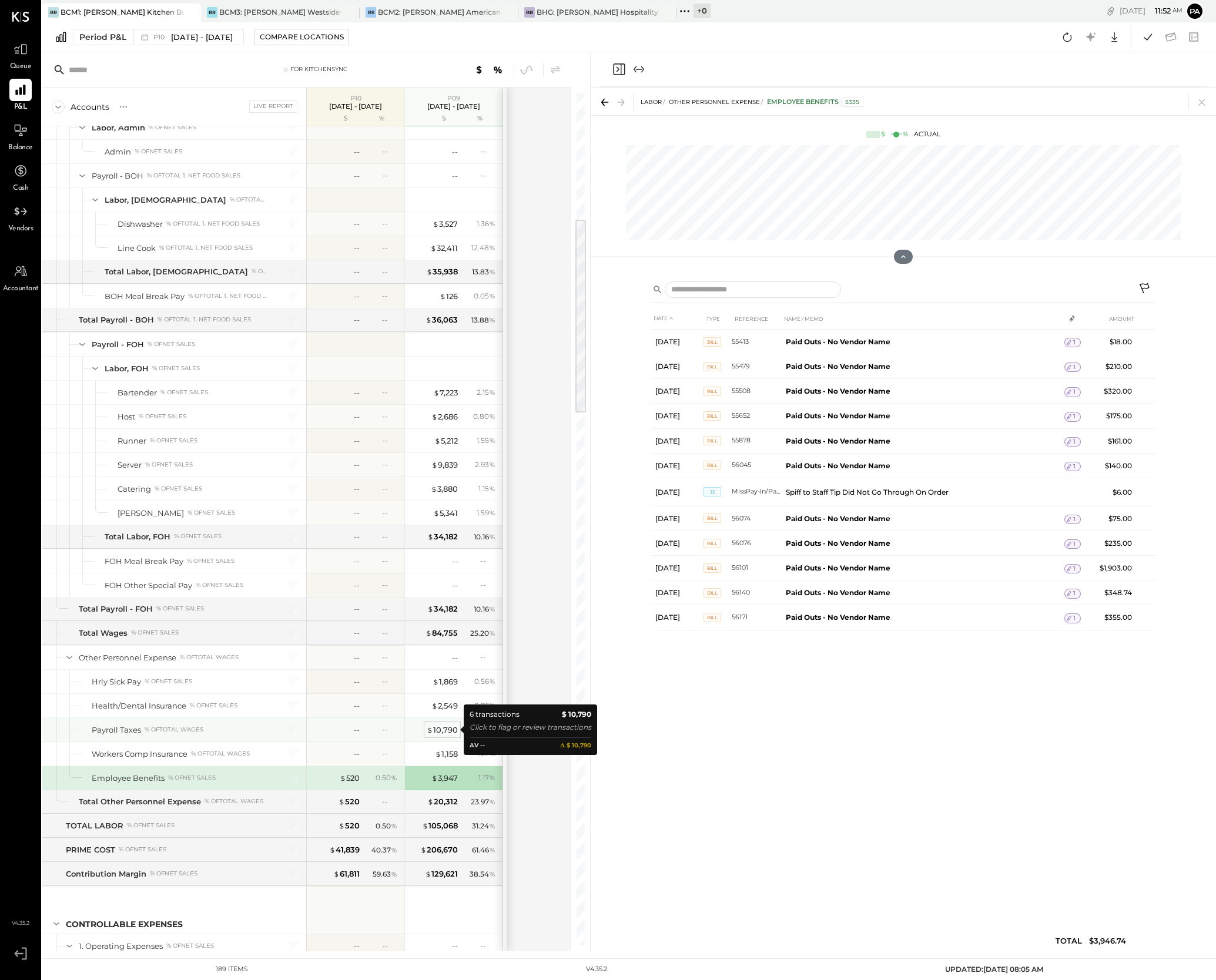
click at [449, 731] on div "$ 10,790" at bounding box center [442, 730] width 31 height 11
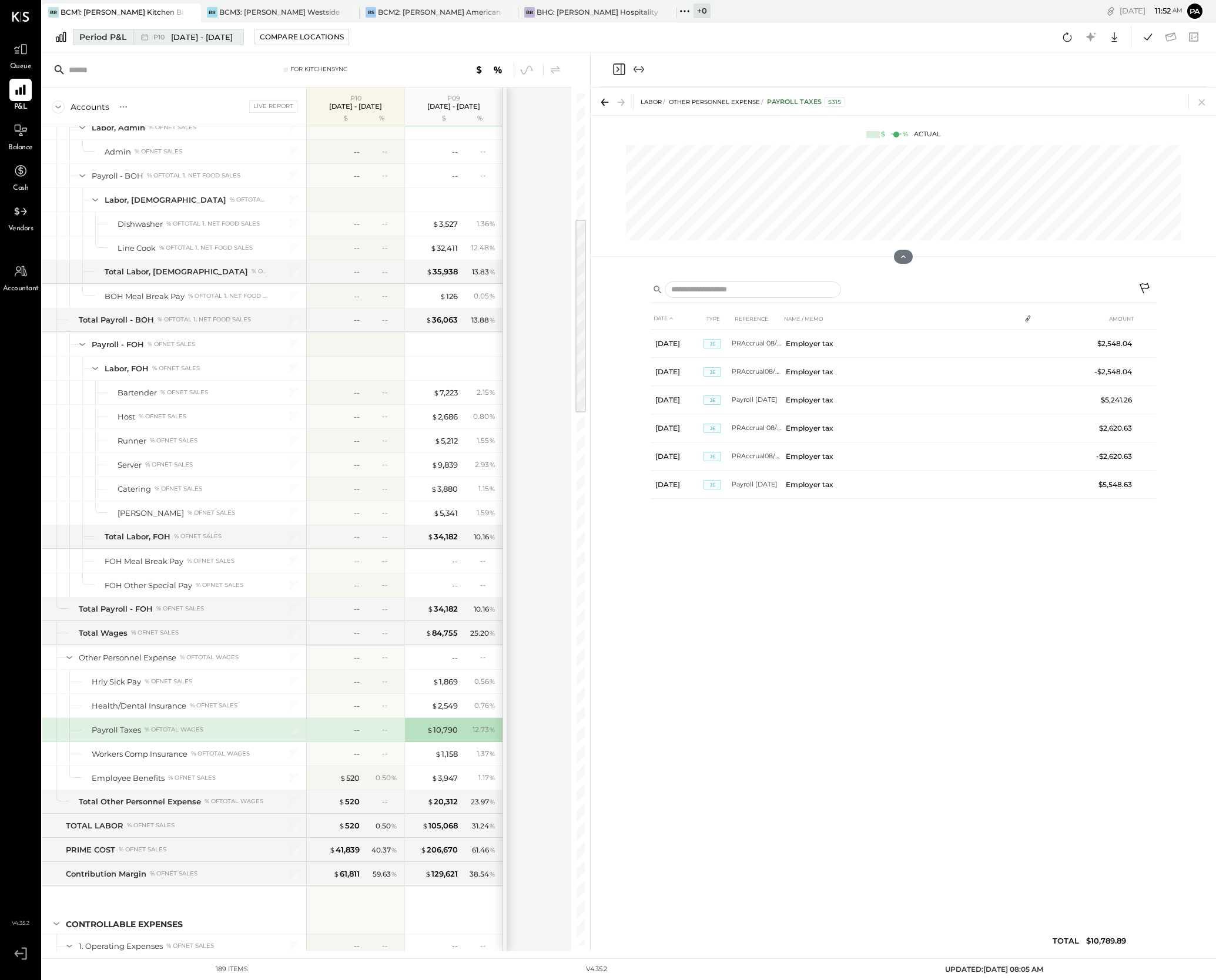
click at [196, 38] on span "[DATE] - [DATE]" at bounding box center [202, 37] width 62 height 11
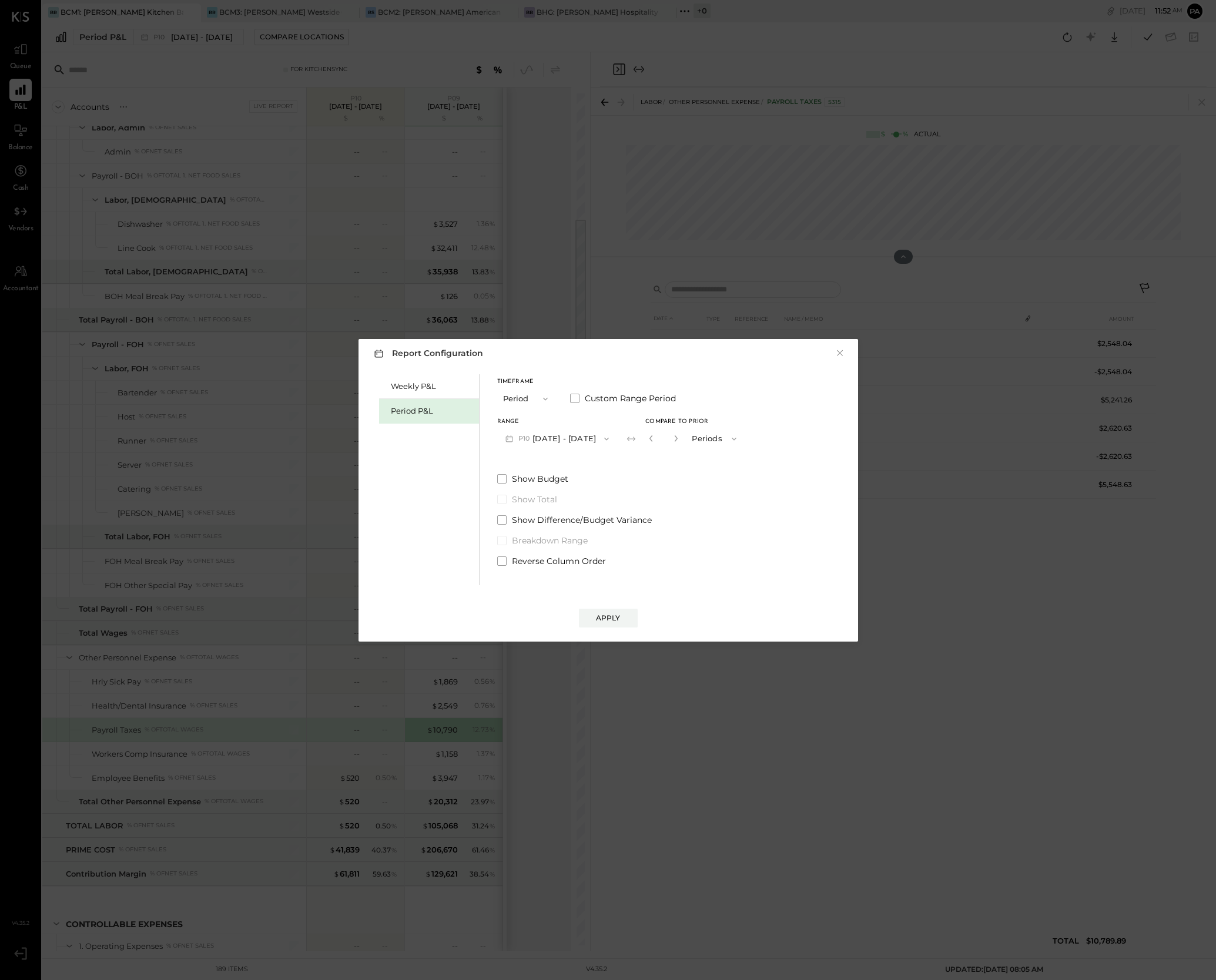
click at [609, 437] on icon "button" at bounding box center [607, 438] width 5 height 3
click at [555, 463] on span "[DATE] - [DATE]" at bounding box center [552, 464] width 56 height 10
click at [681, 439] on icon "button" at bounding box center [678, 438] width 7 height 7
type input "*"
click at [609, 613] on div "Apply" at bounding box center [608, 618] width 25 height 10
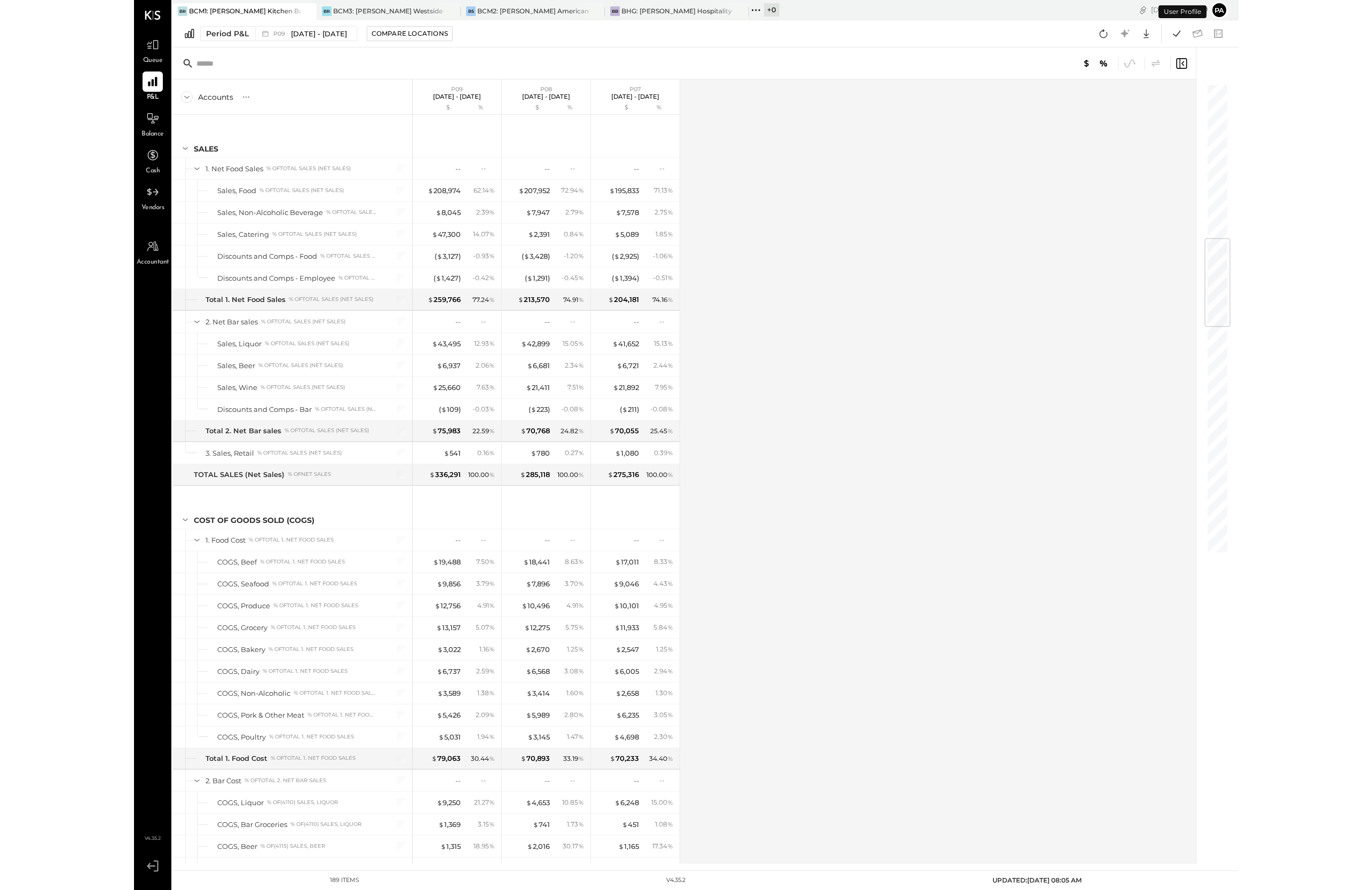
scroll to position [1308, 0]
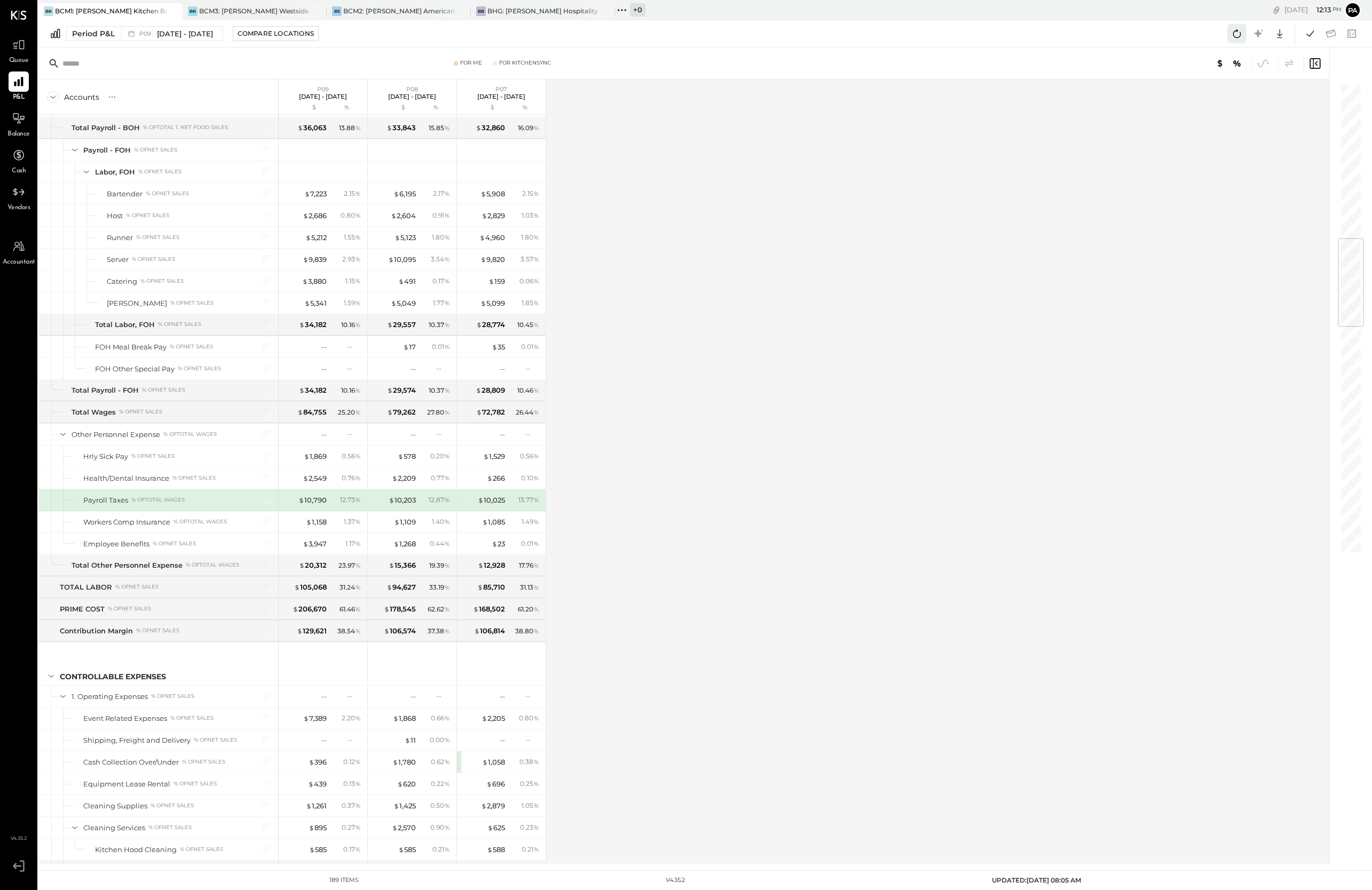
click at [943, 34] on icon at bounding box center [1237, 34] width 14 height 14
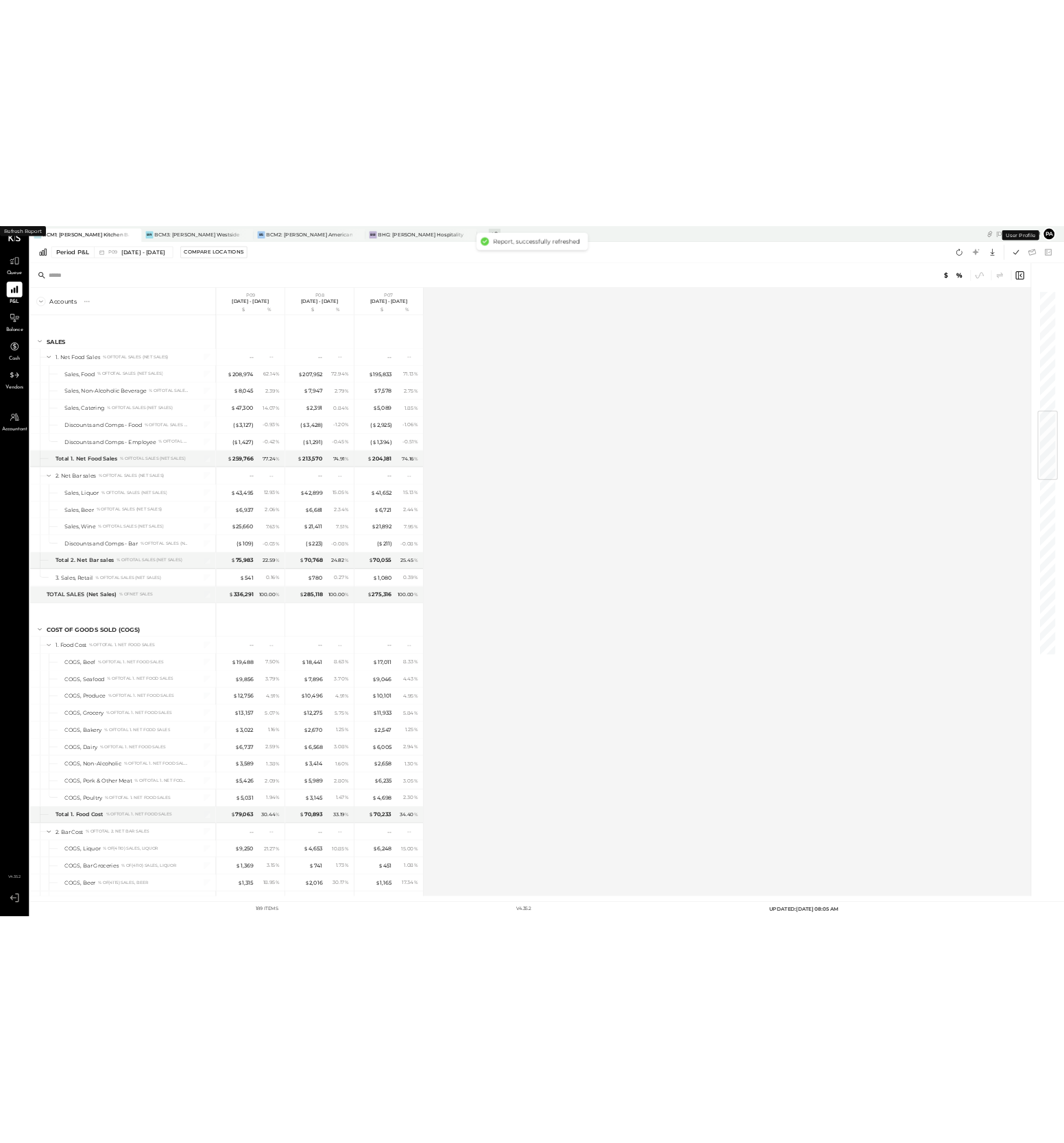
scroll to position [1680, 0]
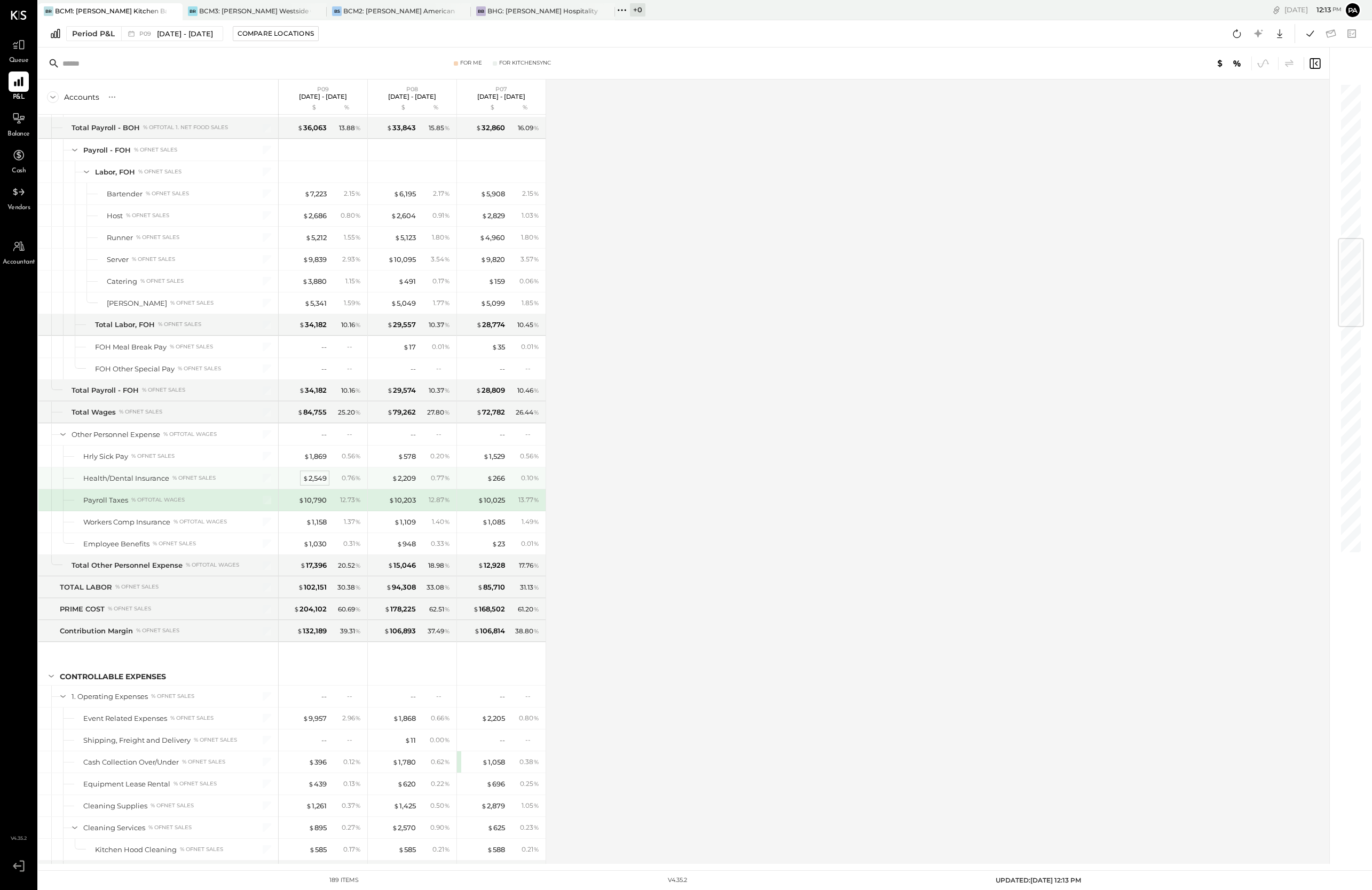
click at [310, 476] on div "$ 2,549" at bounding box center [314, 478] width 24 height 10
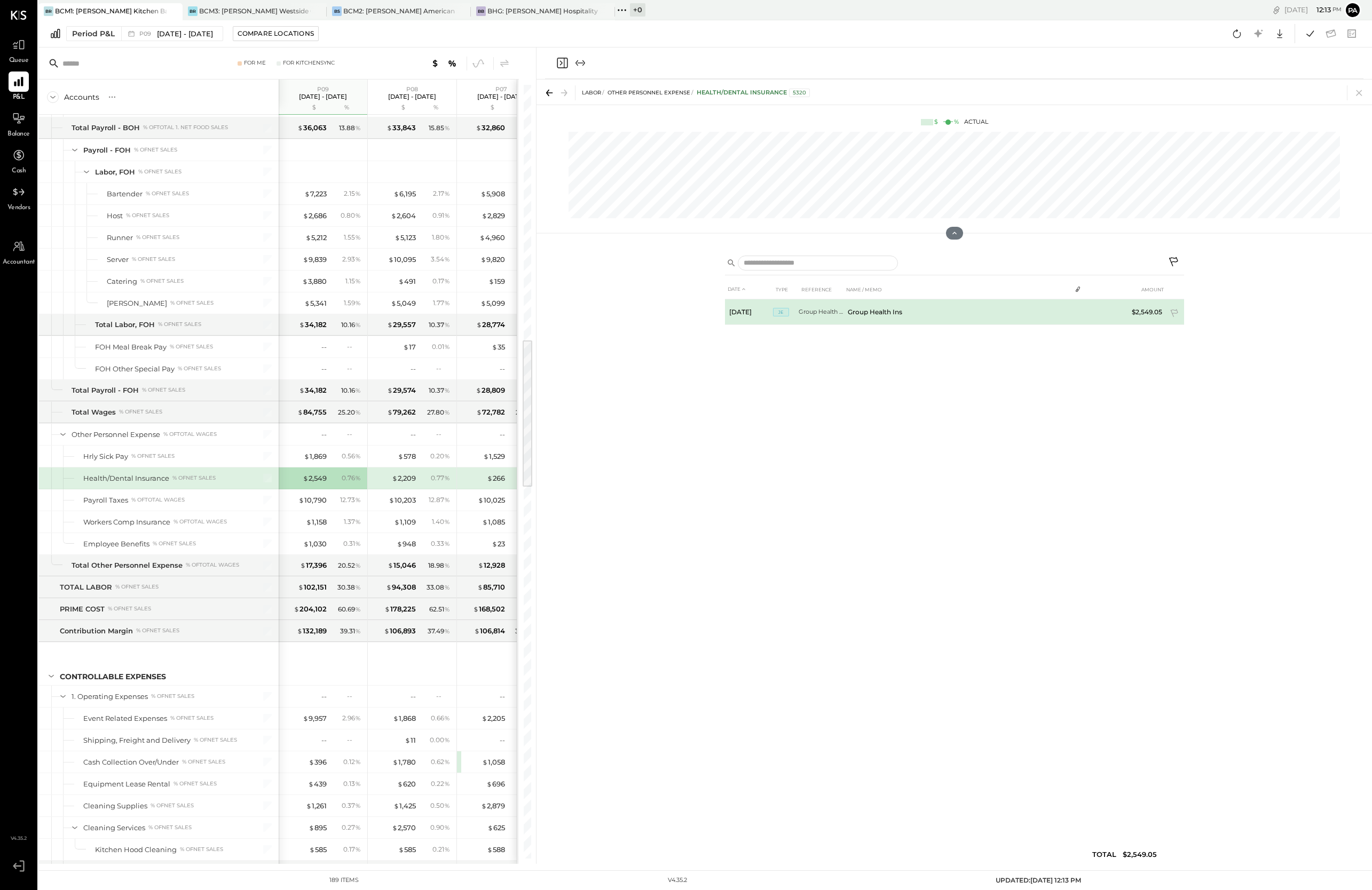
click at [884, 309] on td "Group Health Ins" at bounding box center [958, 312] width 228 height 26
click at [863, 312] on td "Group Health Ins" at bounding box center [958, 312] width 228 height 26
click at [782, 314] on span "JE" at bounding box center [781, 312] width 16 height 9
click at [736, 311] on td "[DATE]" at bounding box center [749, 312] width 48 height 26
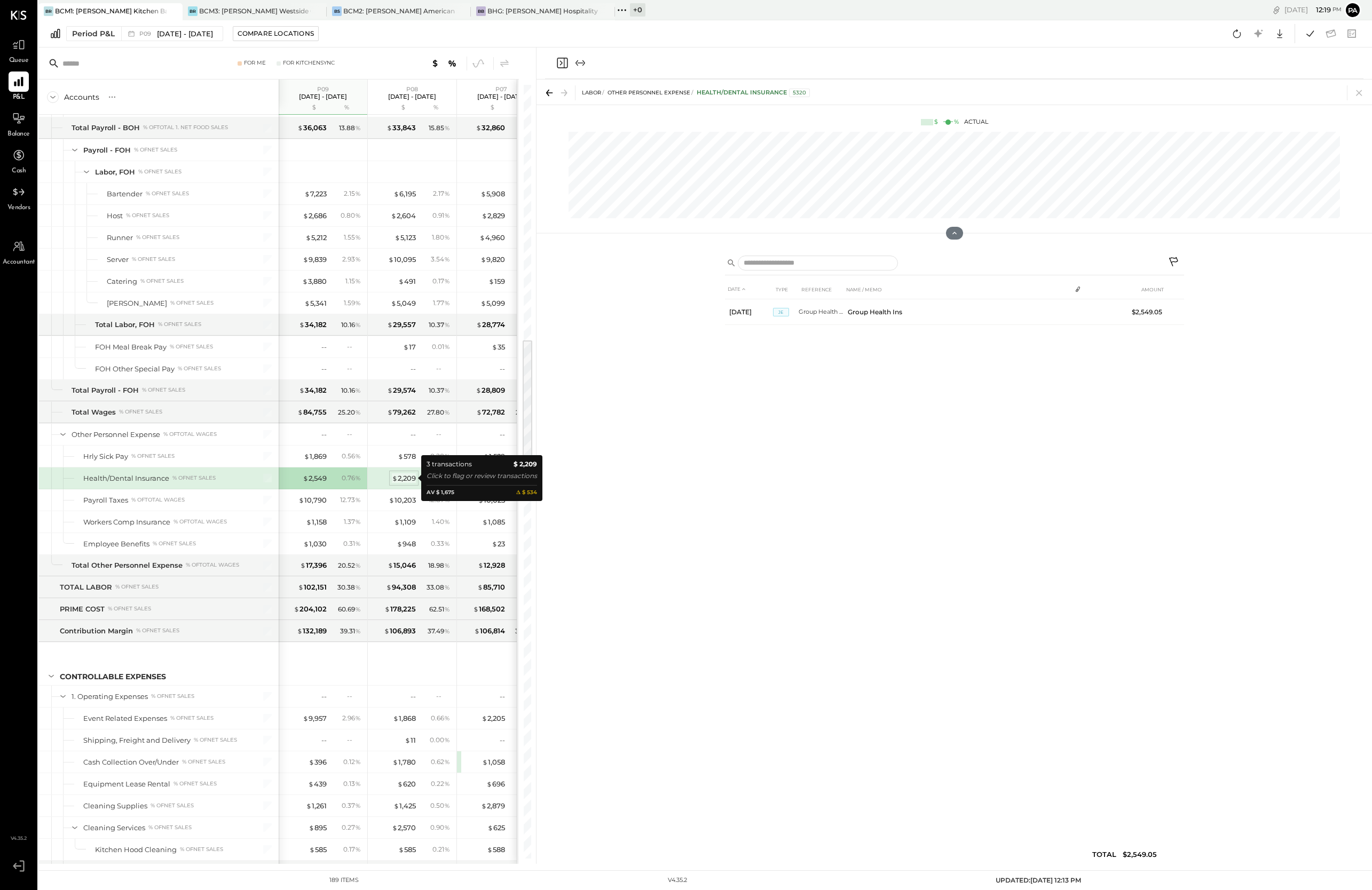
click at [408, 480] on div "$ 2,209" at bounding box center [404, 478] width 24 height 10
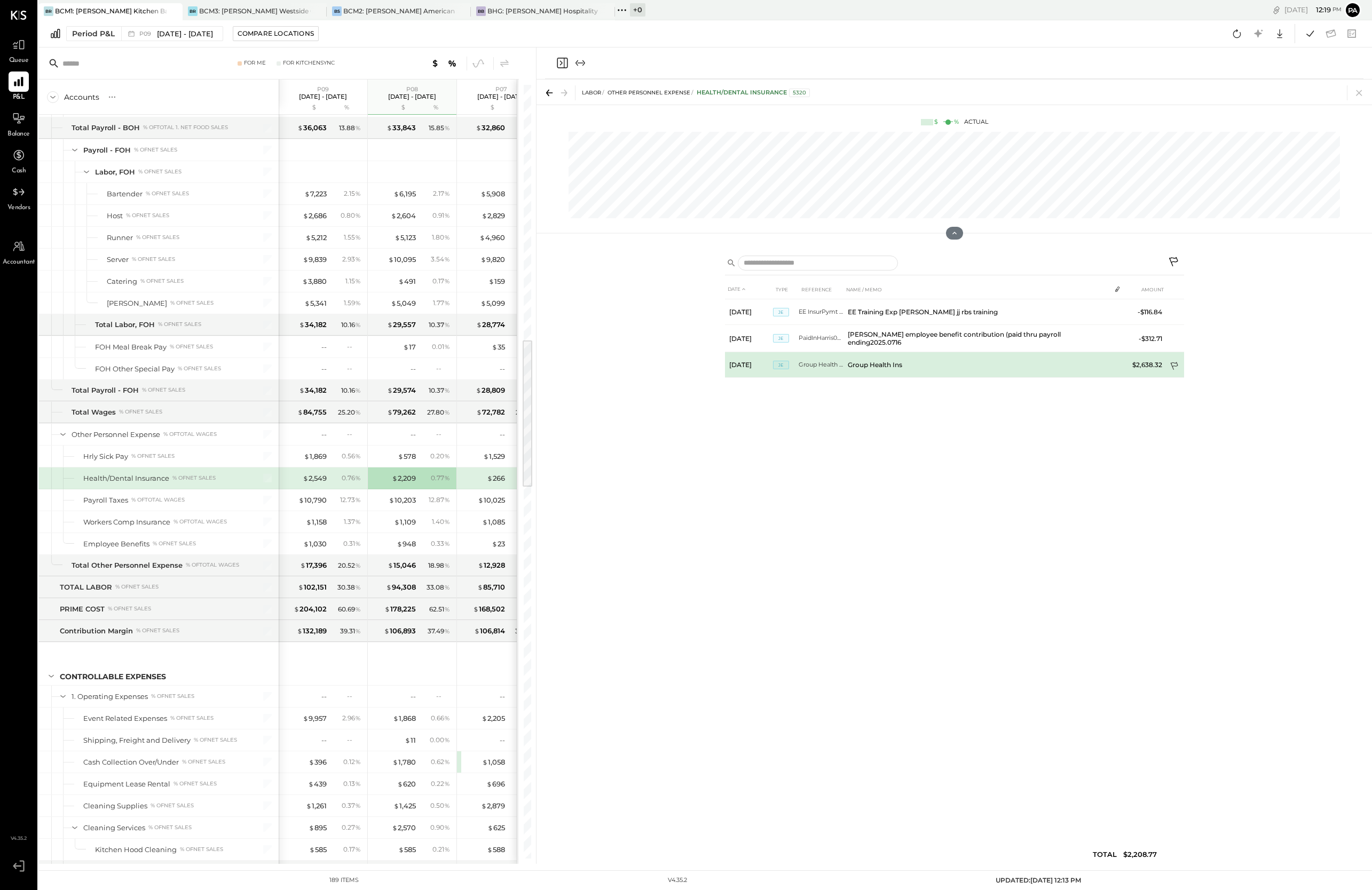
click at [943, 362] on icon at bounding box center [1175, 367] width 11 height 11
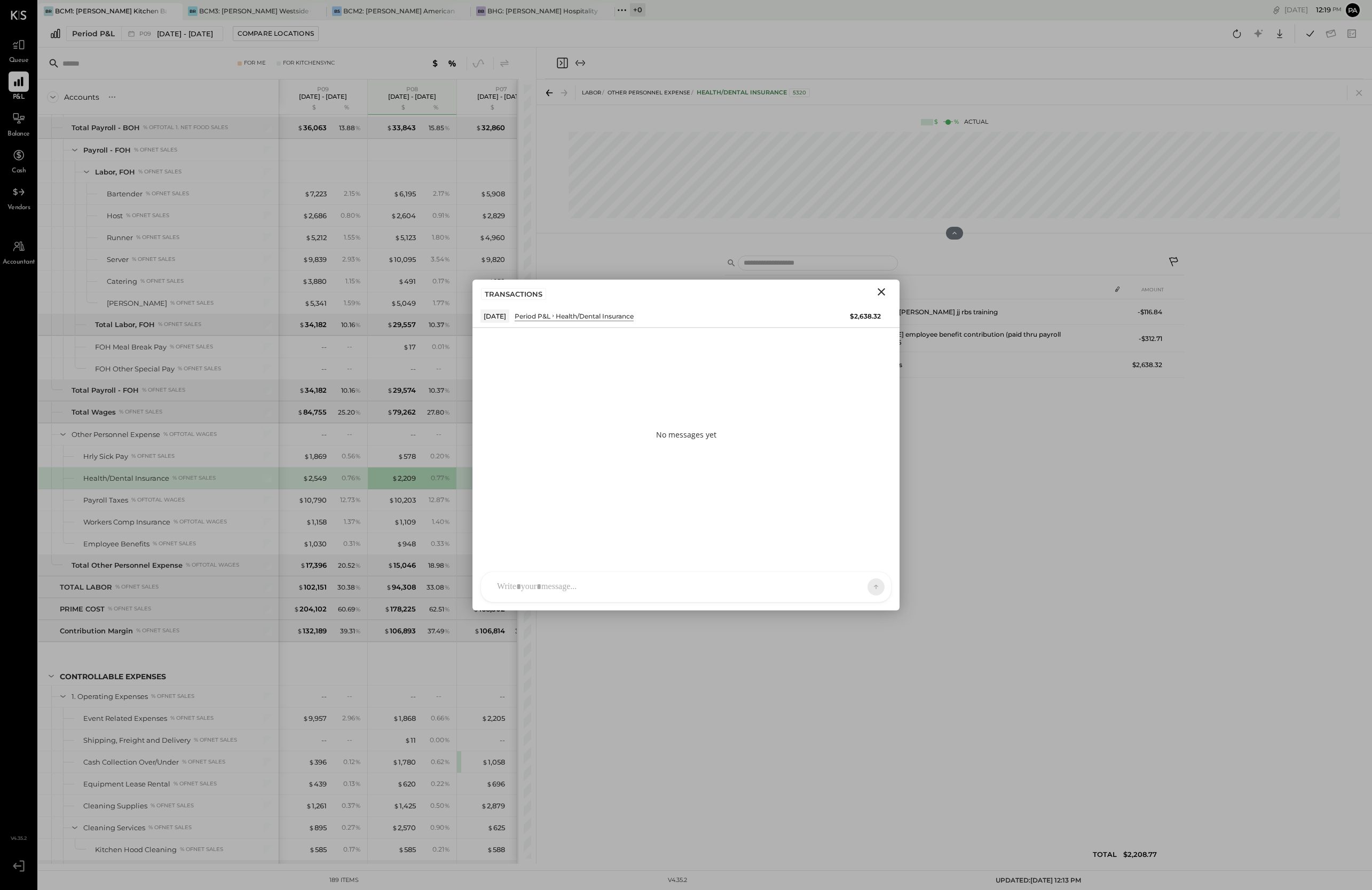
click at [535, 587] on div at bounding box center [676, 587] width 369 height 24
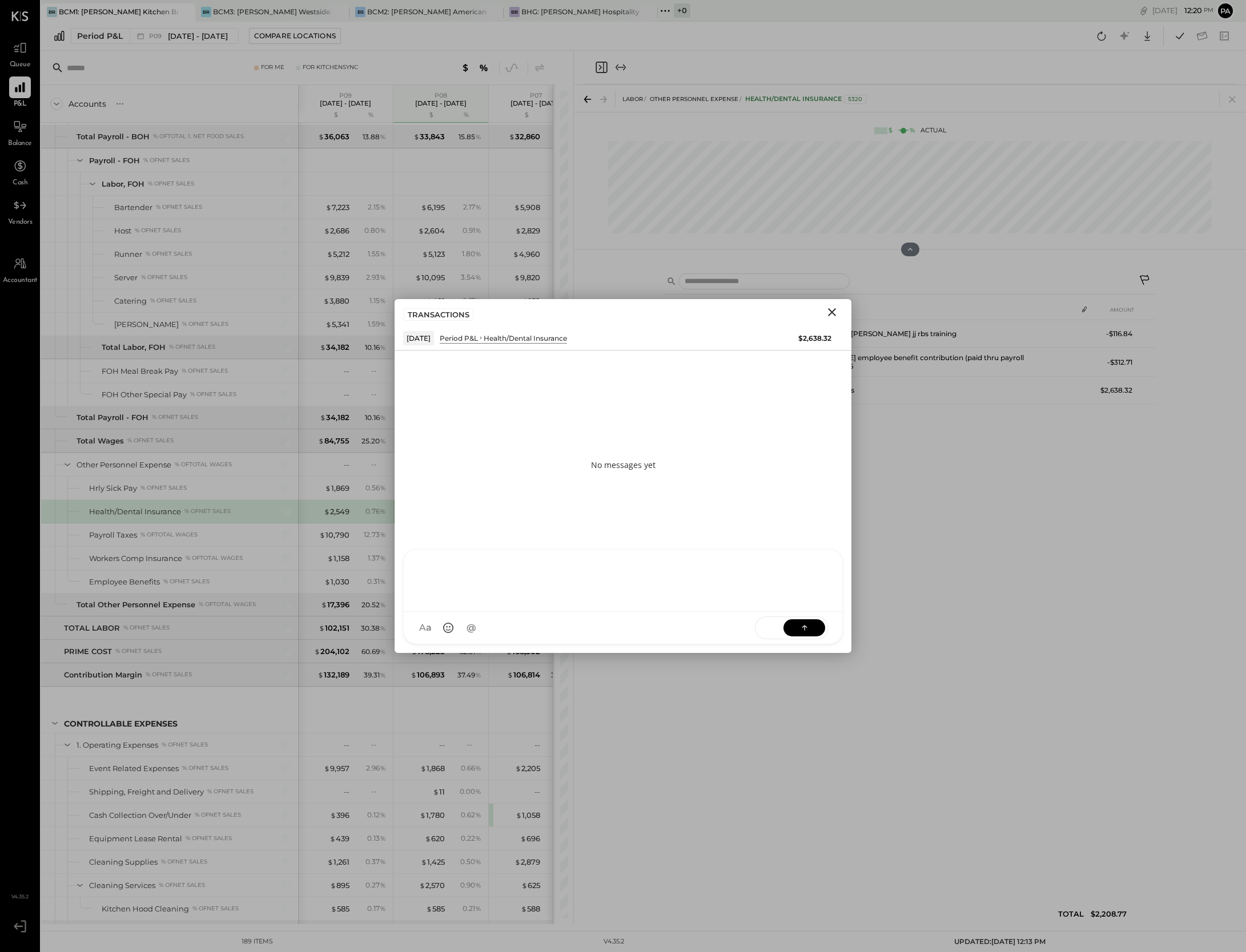
click at [833, 309] on icon "Close" at bounding box center [832, 313] width 14 height 14
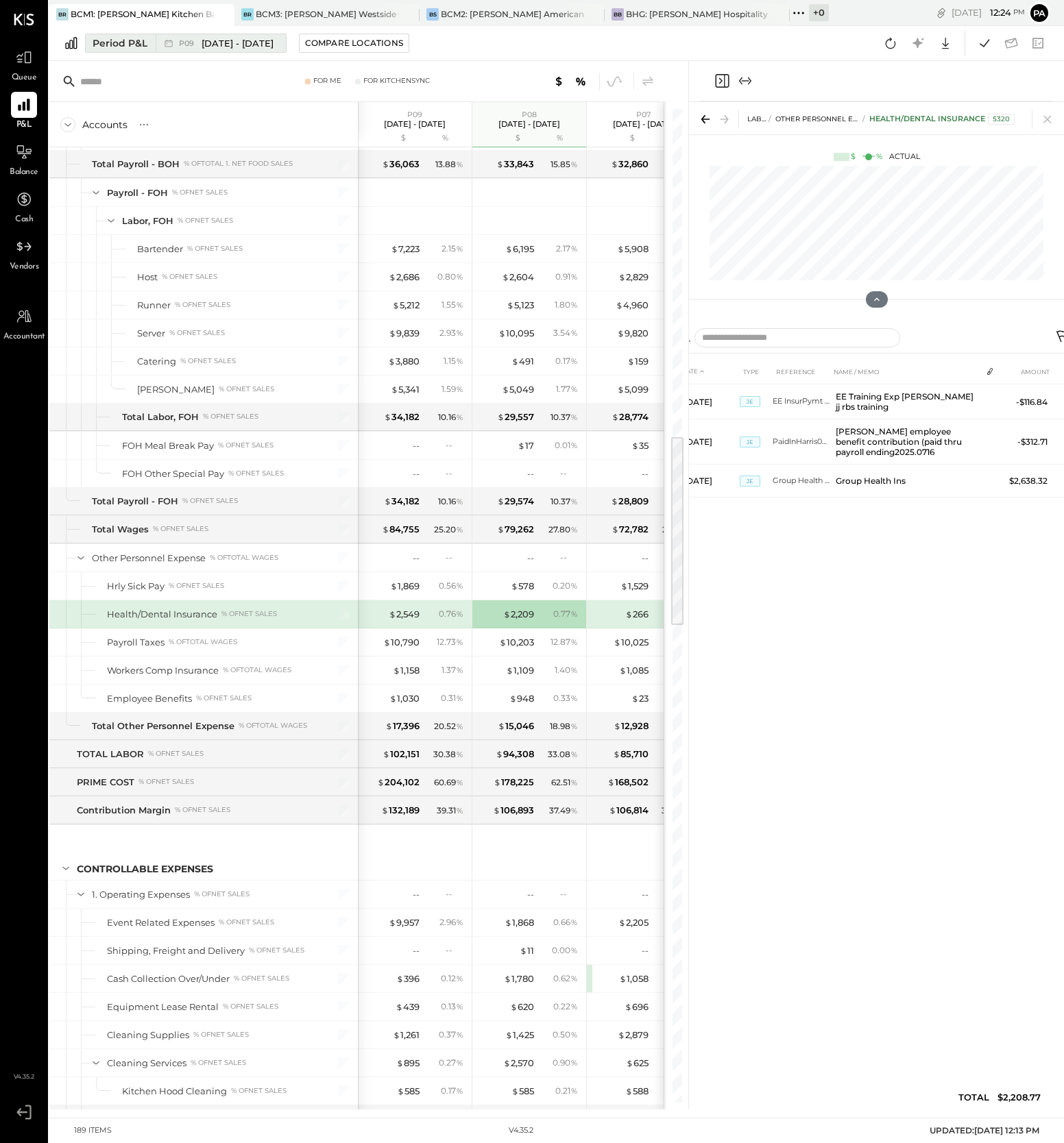
click at [234, 41] on span "[DATE] - [DATE]" at bounding box center [237, 43] width 72 height 13
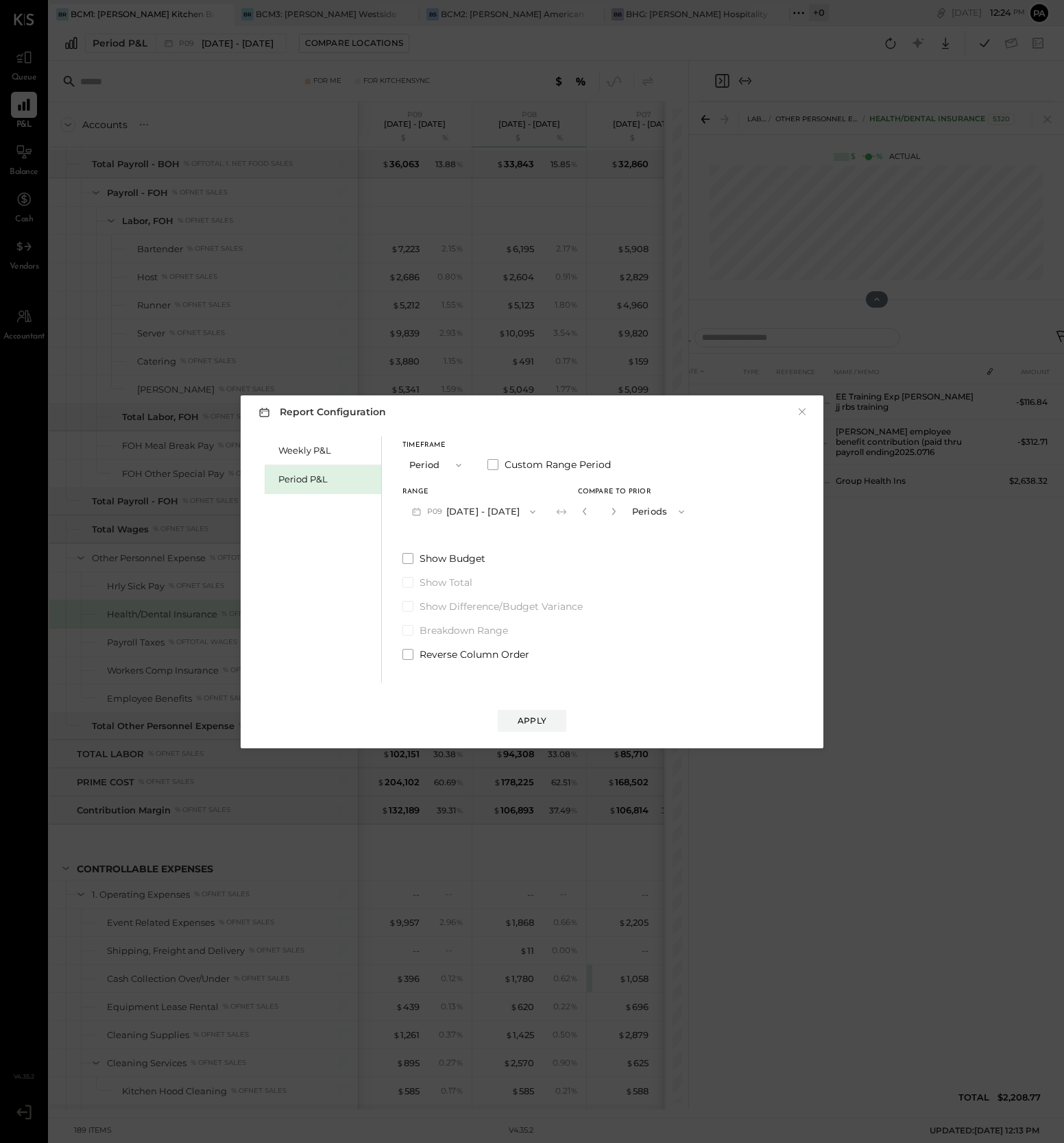
click at [445, 514] on span "P09" at bounding box center [436, 512] width 19 height 11
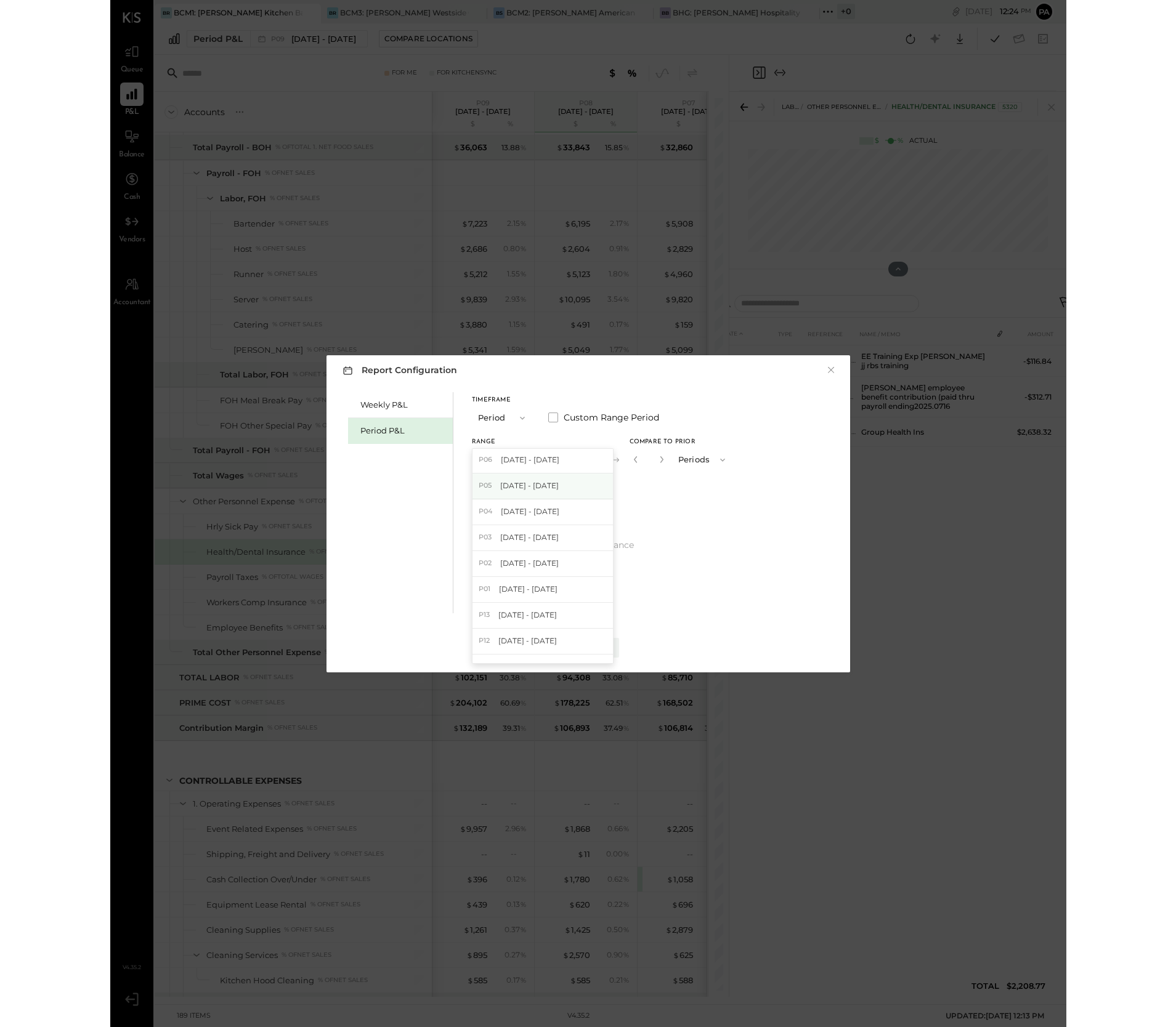
scroll to position [154, 0]
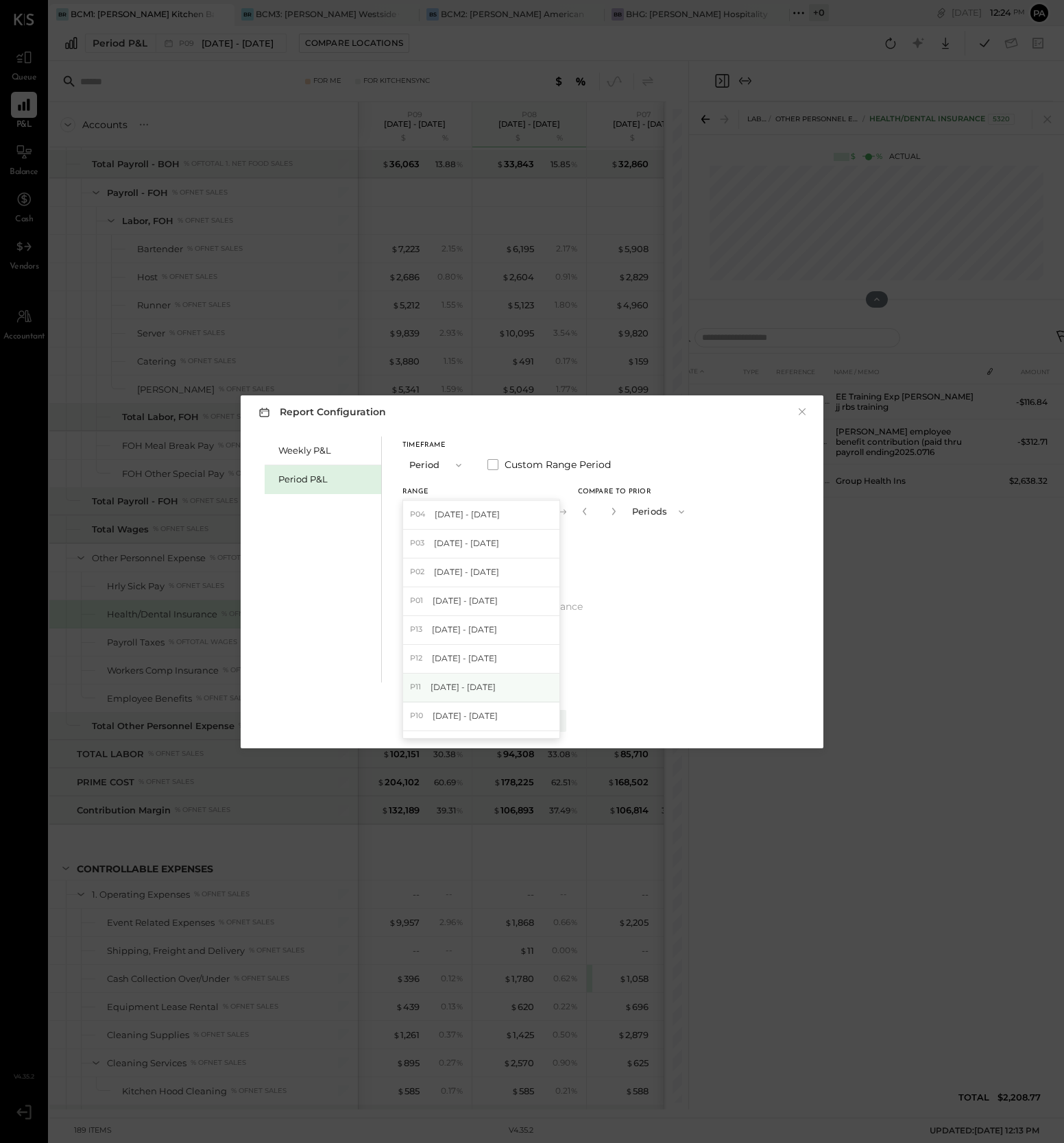
click at [468, 689] on span "[DATE] - [DATE]" at bounding box center [463, 687] width 65 height 12
click at [542, 720] on div "Apply" at bounding box center [532, 720] width 29 height 12
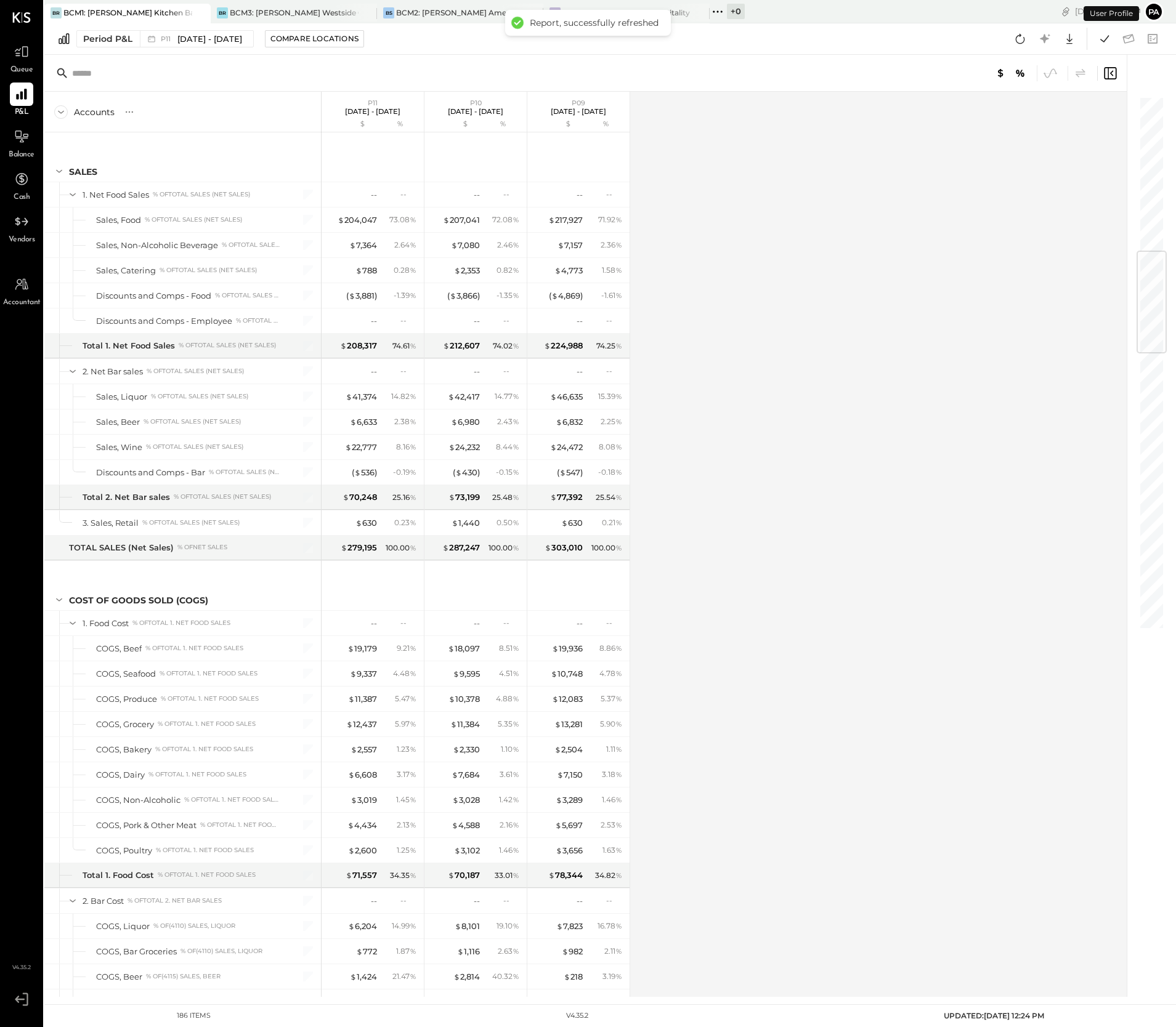
scroll to position [1307, 0]
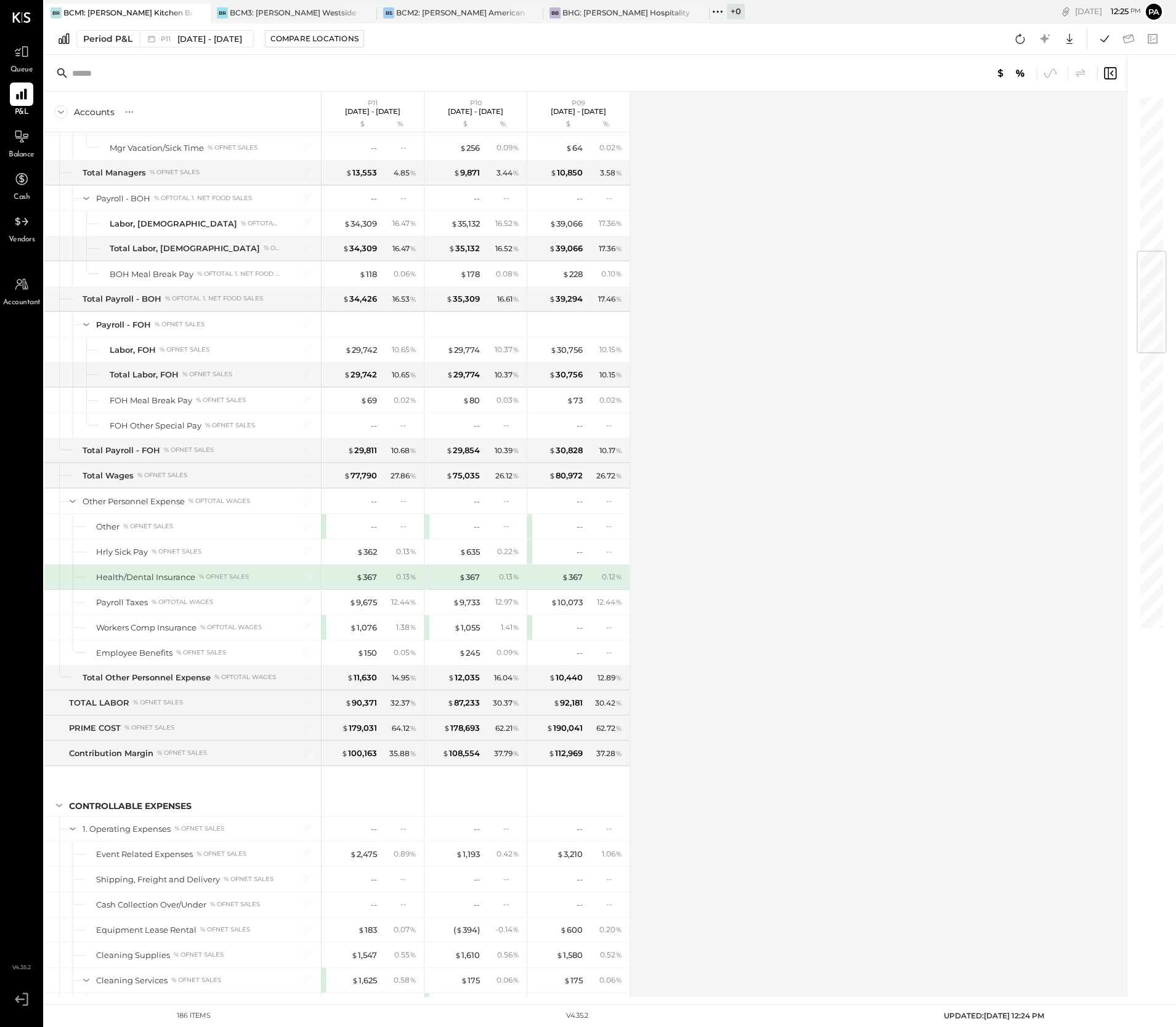
click at [707, 217] on div "Accounts S % GL P11 [DATE] - [DATE] $ % P10 [DATE] - [DATE] $ % P09 [DATE] - [D…" at bounding box center [586, 545] width 1084 height 905
click at [174, 40] on div "P11 [DATE] - [DATE]" at bounding box center [201, 39] width 82 height 12
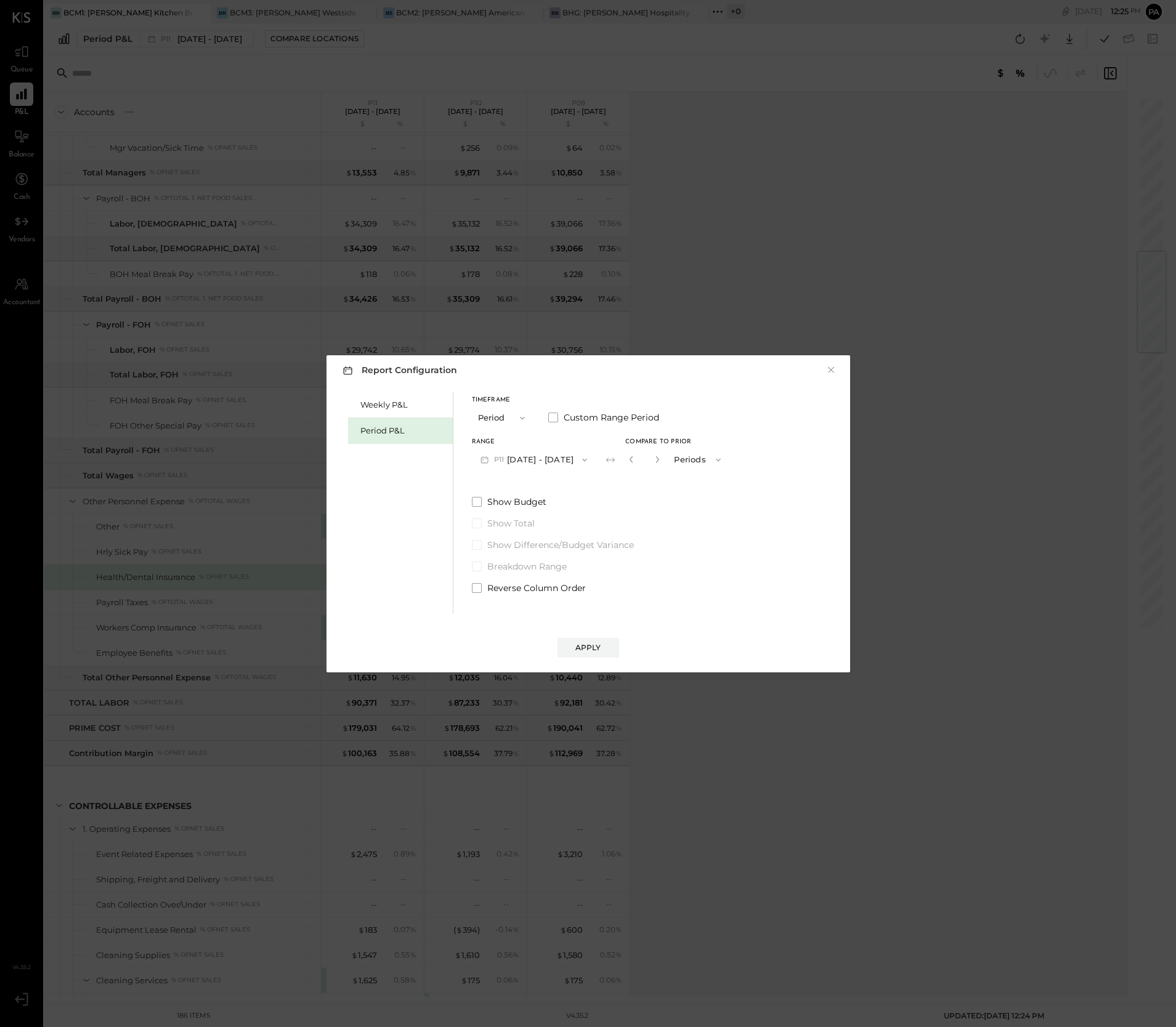
click at [536, 459] on button "P11 [DATE] - [DATE]" at bounding box center [534, 459] width 124 height 23
click at [554, 486] on span "[DATE] - [DATE]" at bounding box center [529, 487] width 59 height 10
click at [589, 645] on div "Apply" at bounding box center [588, 647] width 26 height 10
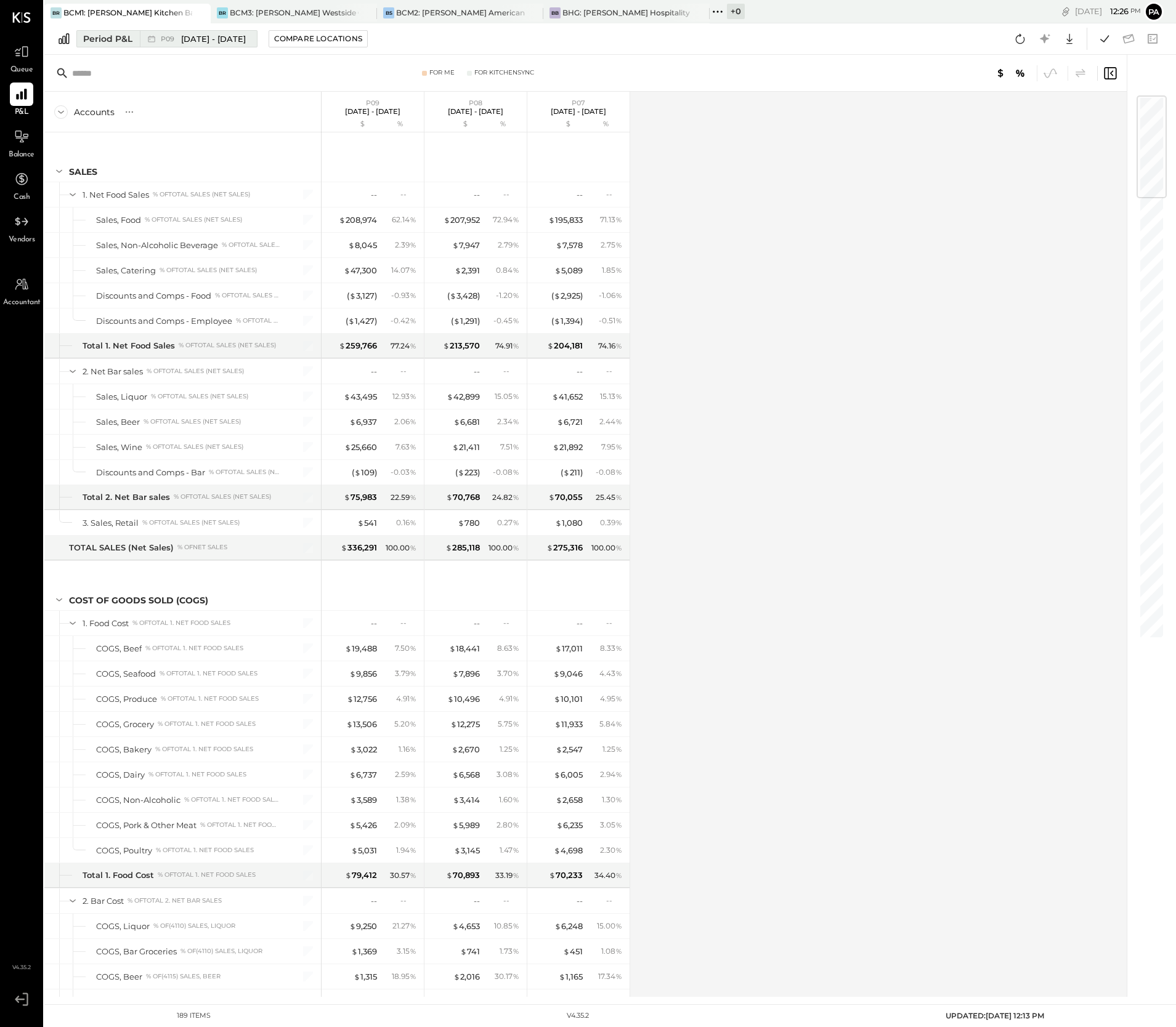
click at [119, 35] on div "Period P&L" at bounding box center [108, 39] width 49 height 12
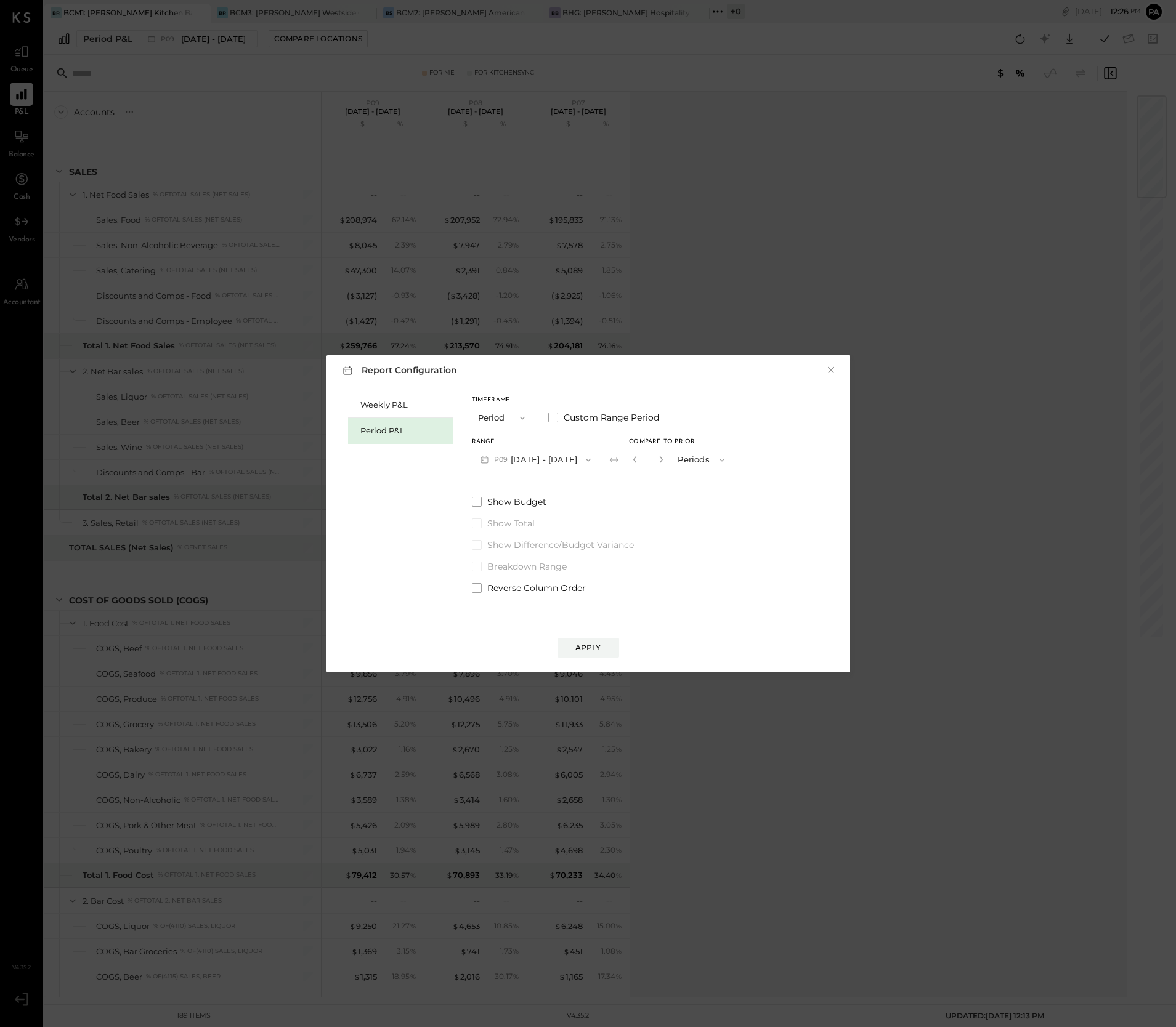
click at [553, 460] on button "P09 [DATE] - [DATE]" at bounding box center [536, 459] width 128 height 23
click at [544, 462] on span "[DATE] - [DATE]" at bounding box center [526, 463] width 59 height 10
click at [597, 645] on div "Apply" at bounding box center [588, 647] width 26 height 10
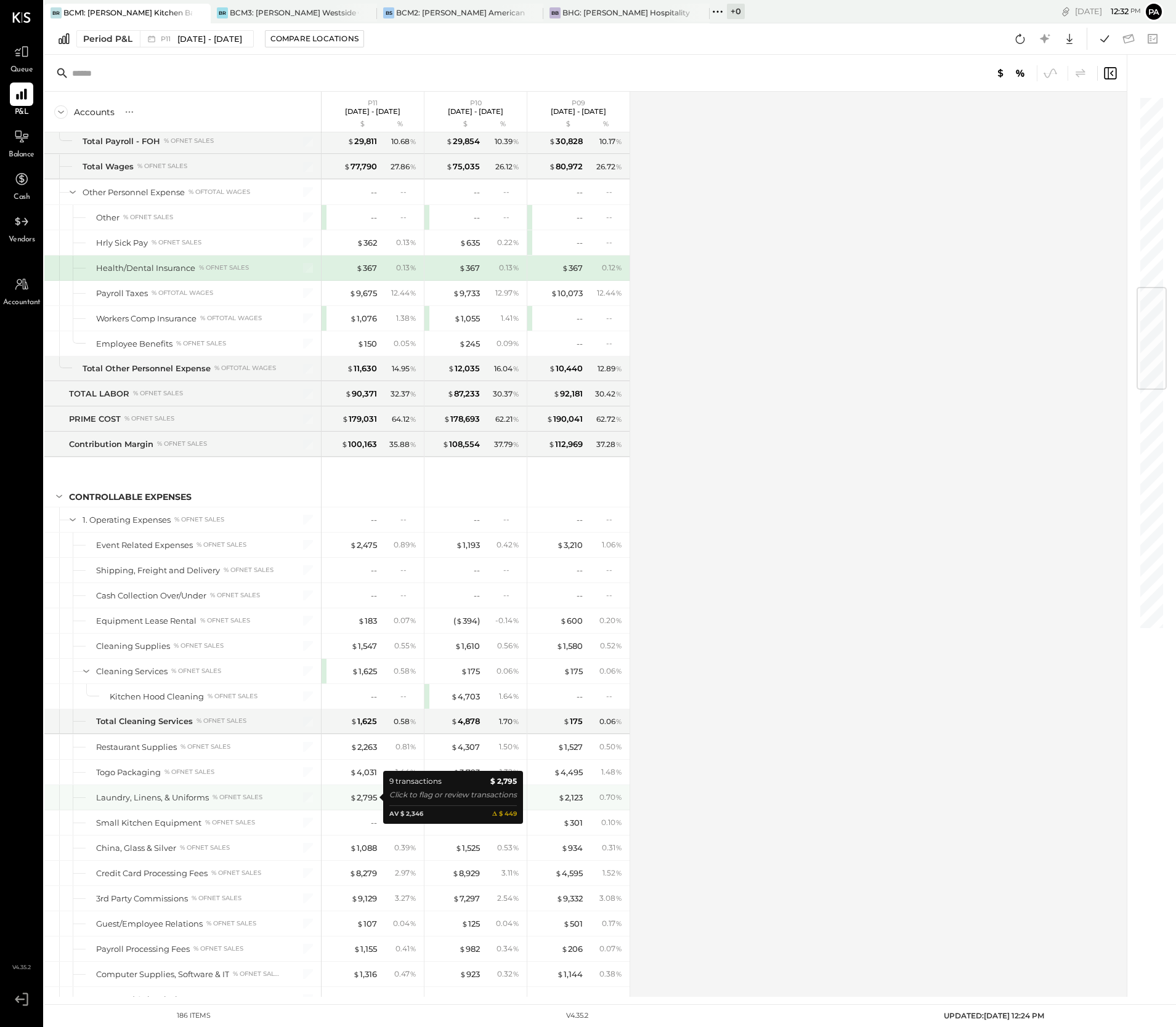
scroll to position [2002, 0]
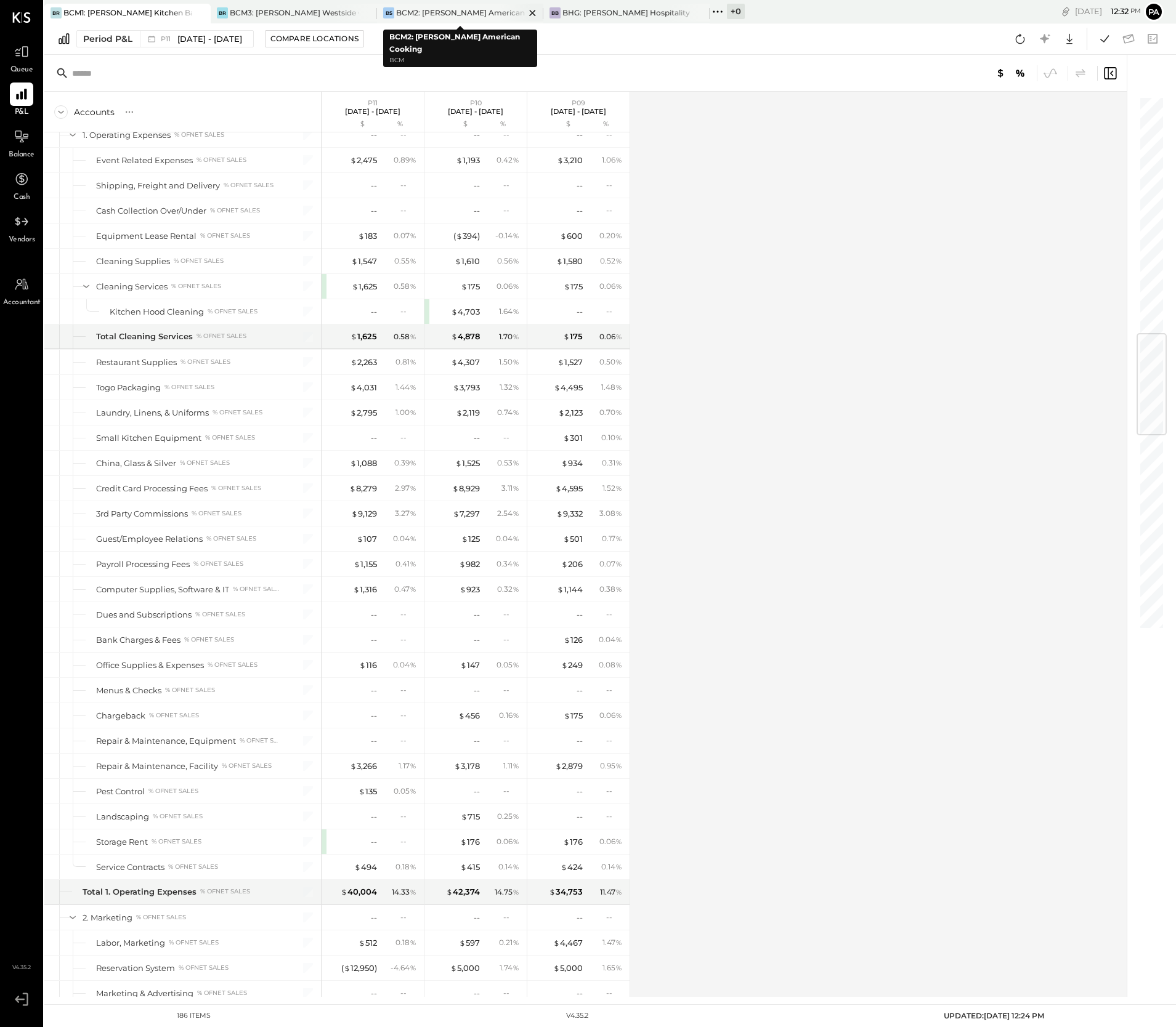
click at [465, 10] on div "BCM2: [PERSON_NAME] American Cooking" at bounding box center [460, 12] width 128 height 10
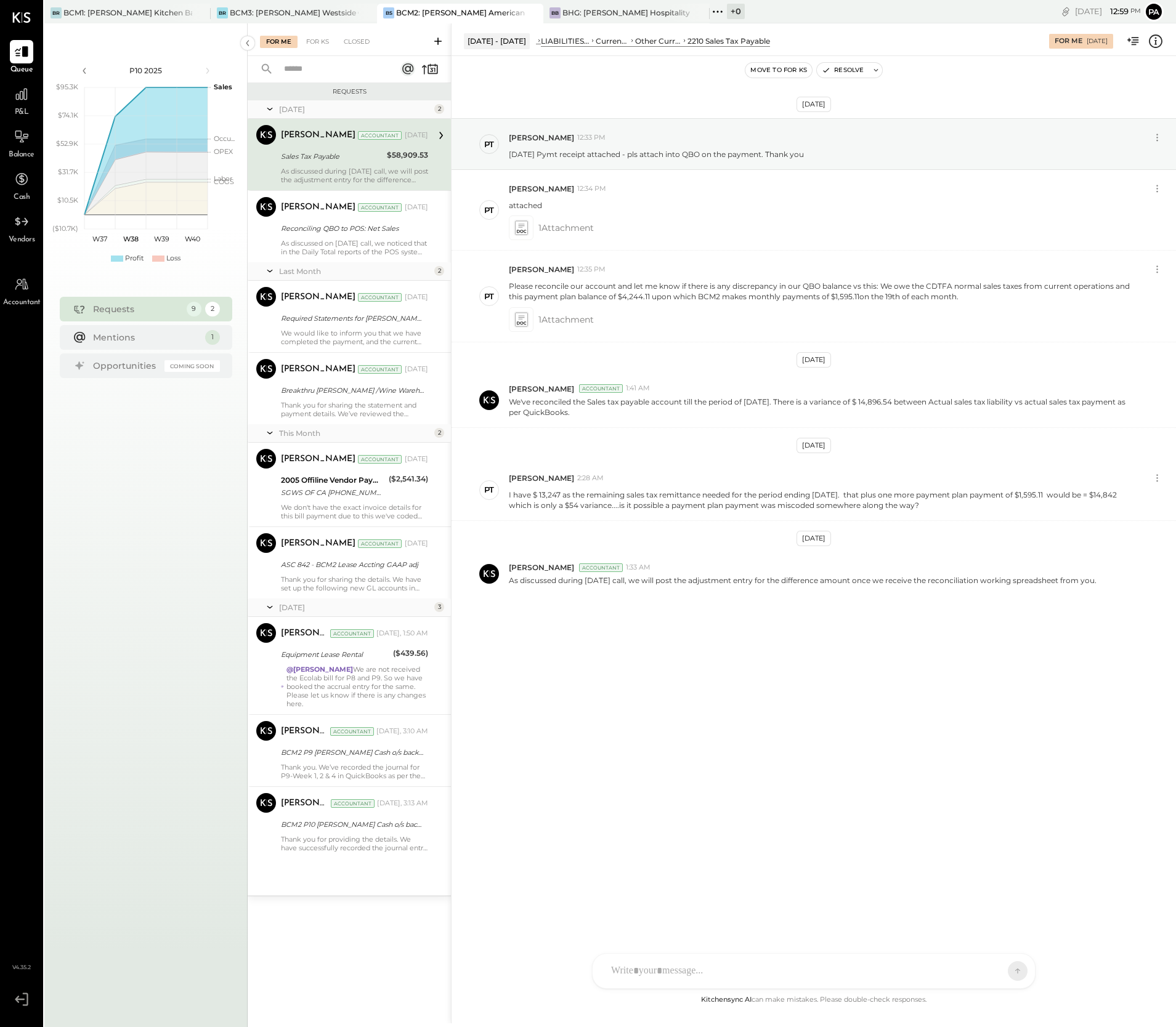
click at [76, 521] on div "P10 2025 polygon, polyline { transition: fill-opacity 0.1s, stroke-opacity 0.1s…" at bounding box center [146, 537] width 203 height 1027
click at [22, 93] on icon at bounding box center [22, 94] width 16 height 16
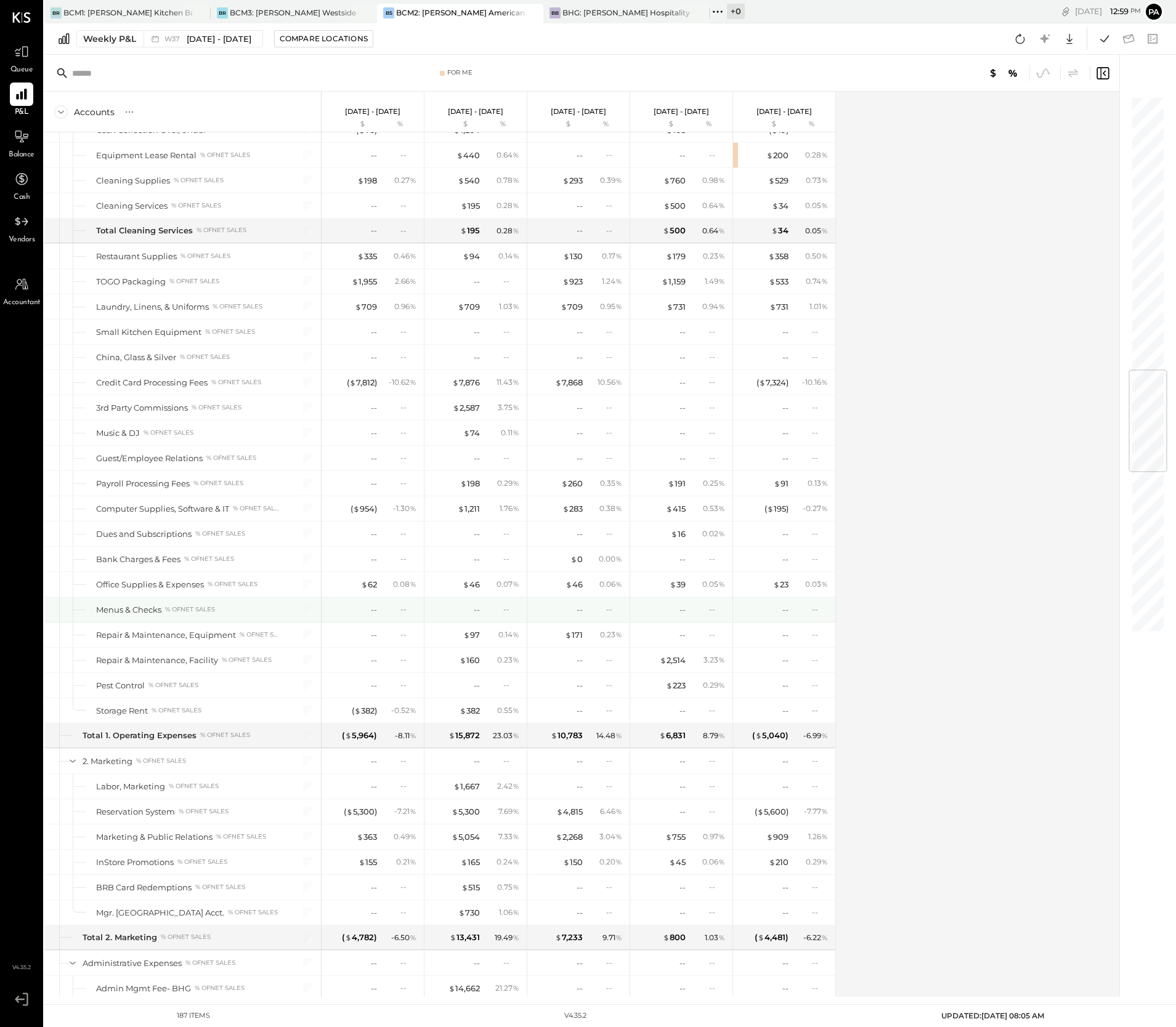
scroll to position [2232, 0]
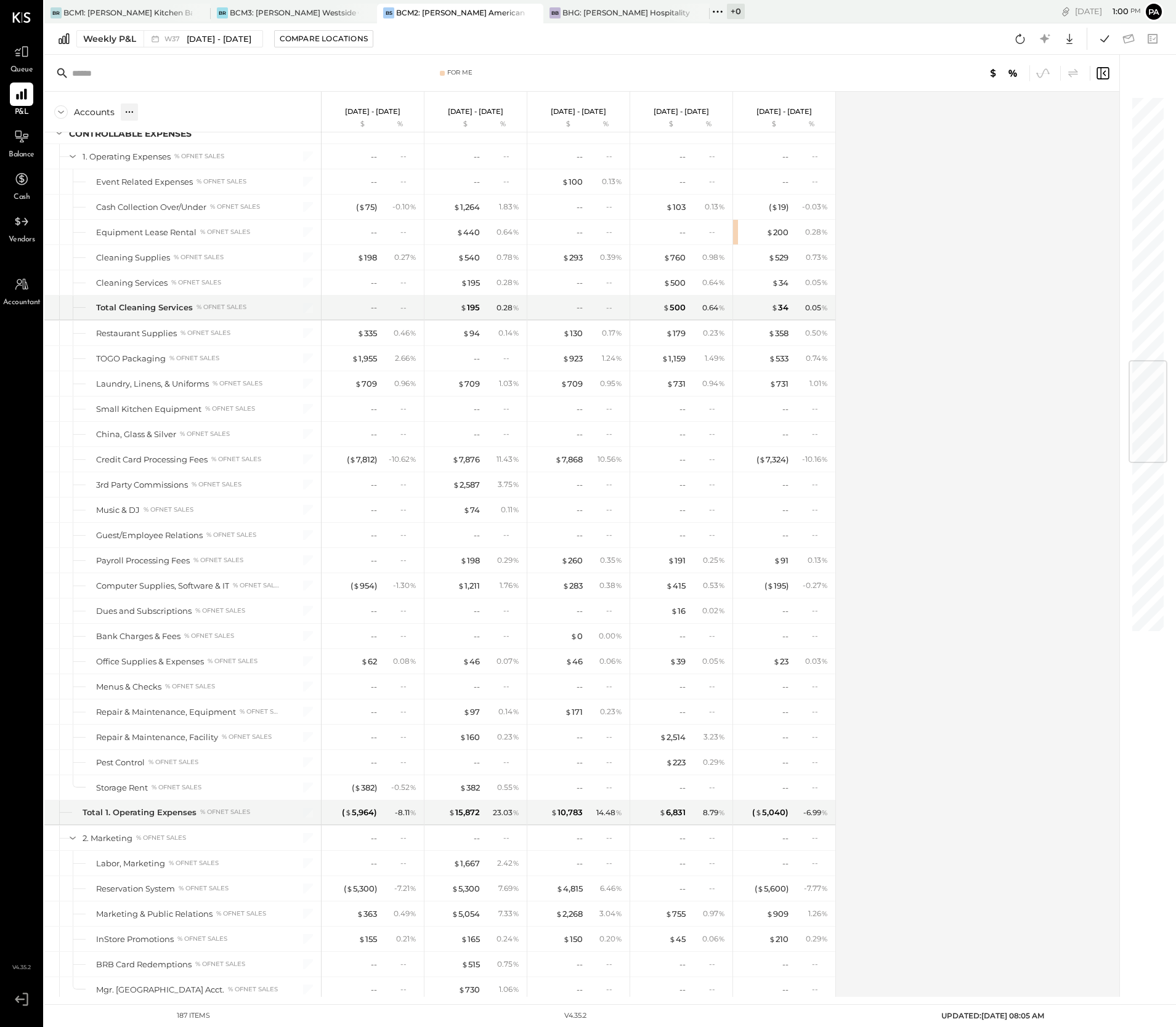
click at [133, 111] on icon at bounding box center [129, 112] width 12 height 12
click at [154, 114] on div "GL" at bounding box center [154, 112] width 12 height 10
